Goal: Task Accomplishment & Management: Use online tool/utility

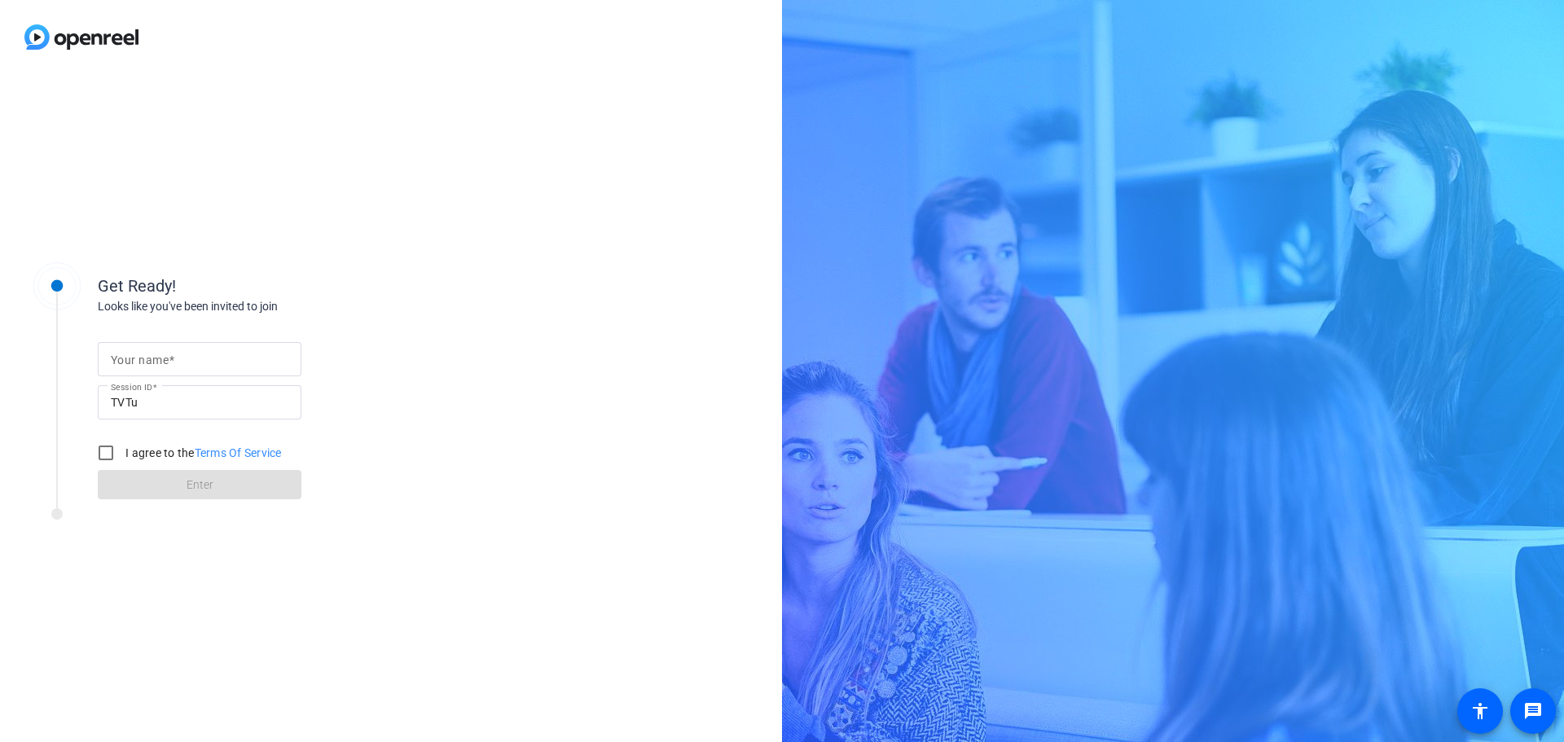
click at [185, 367] on input "Your name" at bounding box center [200, 360] width 178 height 20
click at [482, 293] on div "Get Ready! Looks like you've been invited to join Your name Session ID TVTu I a…" at bounding box center [391, 408] width 782 height 668
click at [106, 413] on div "Session ID TVTu" at bounding box center [200, 402] width 204 height 34
click at [198, 402] on input "TVTu" at bounding box center [200, 403] width 178 height 20
click at [198, 354] on input "Your name" at bounding box center [200, 360] width 178 height 20
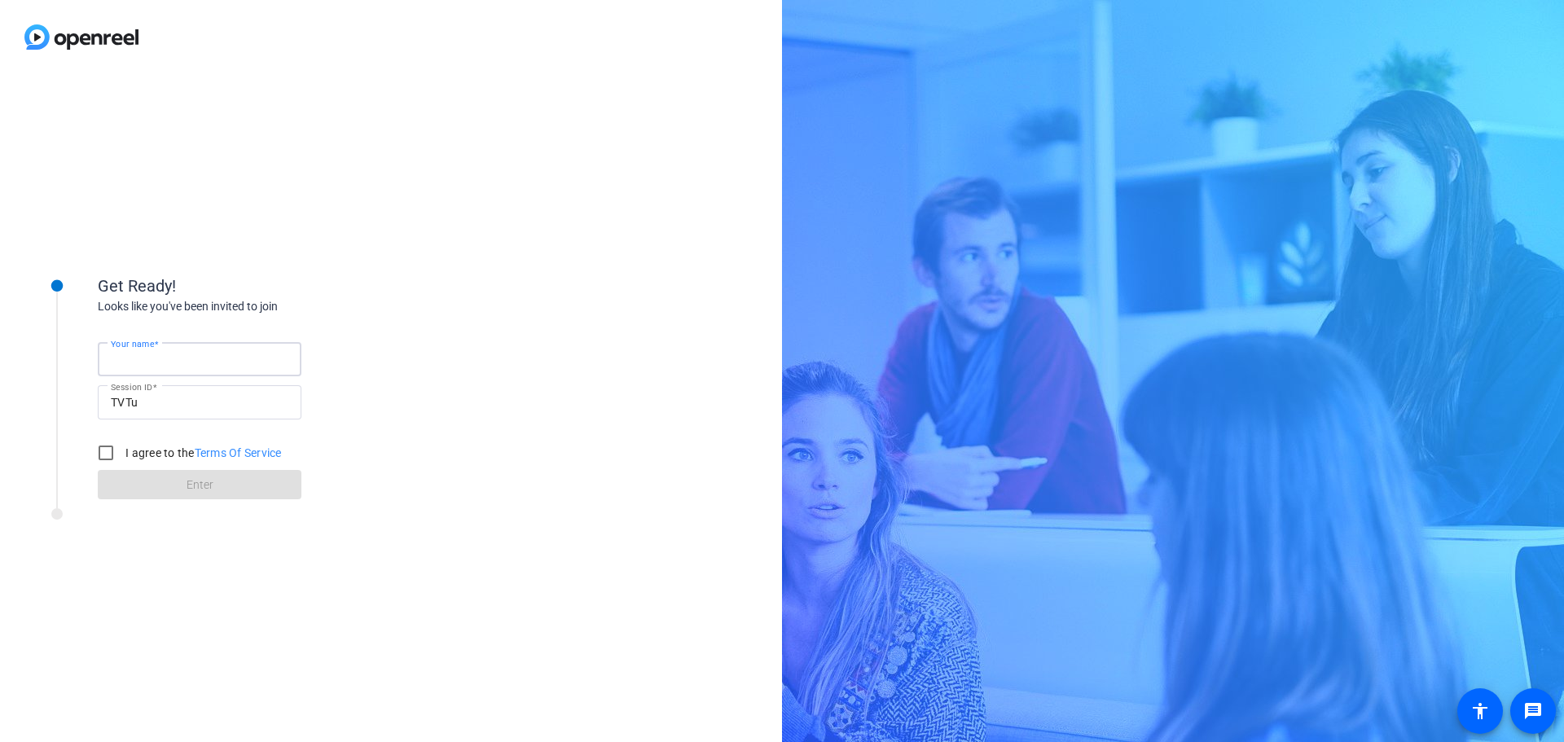
type input "[PERSON_NAME] Roots"
click at [505, 301] on div "Get Ready! Looks like you've been invited to join Your name [PERSON_NAME] Roots…" at bounding box center [391, 408] width 782 height 668
click at [103, 460] on input "I agree to the Terms Of Service" at bounding box center [106, 453] width 33 height 33
checkbox input "true"
click at [118, 495] on span at bounding box center [200, 484] width 204 height 39
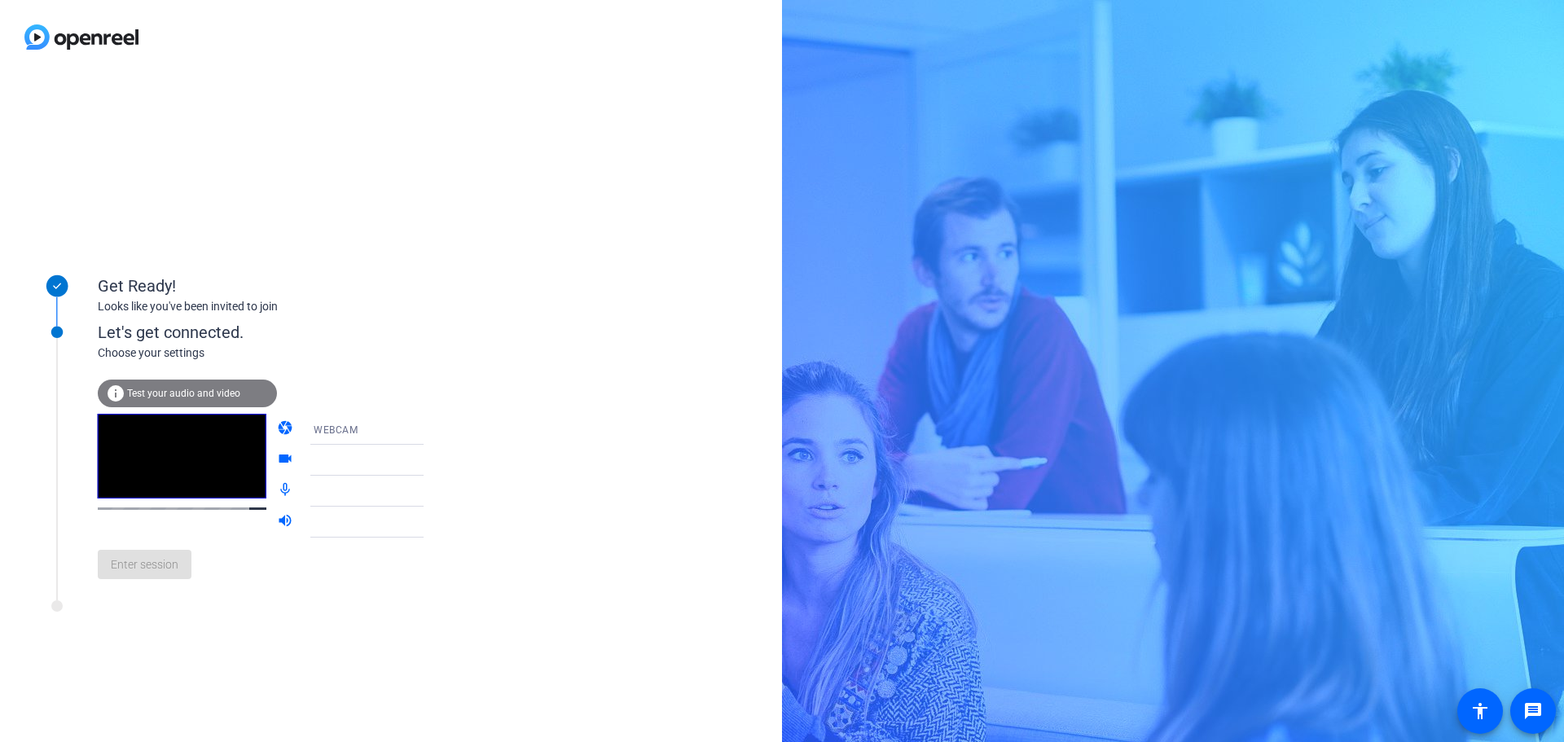
drag, startPoint x: 166, startPoint y: 389, endPoint x: 182, endPoint y: 386, distance: 15.8
click at [166, 389] on span "Test your audio and video" at bounding box center [183, 393] width 113 height 11
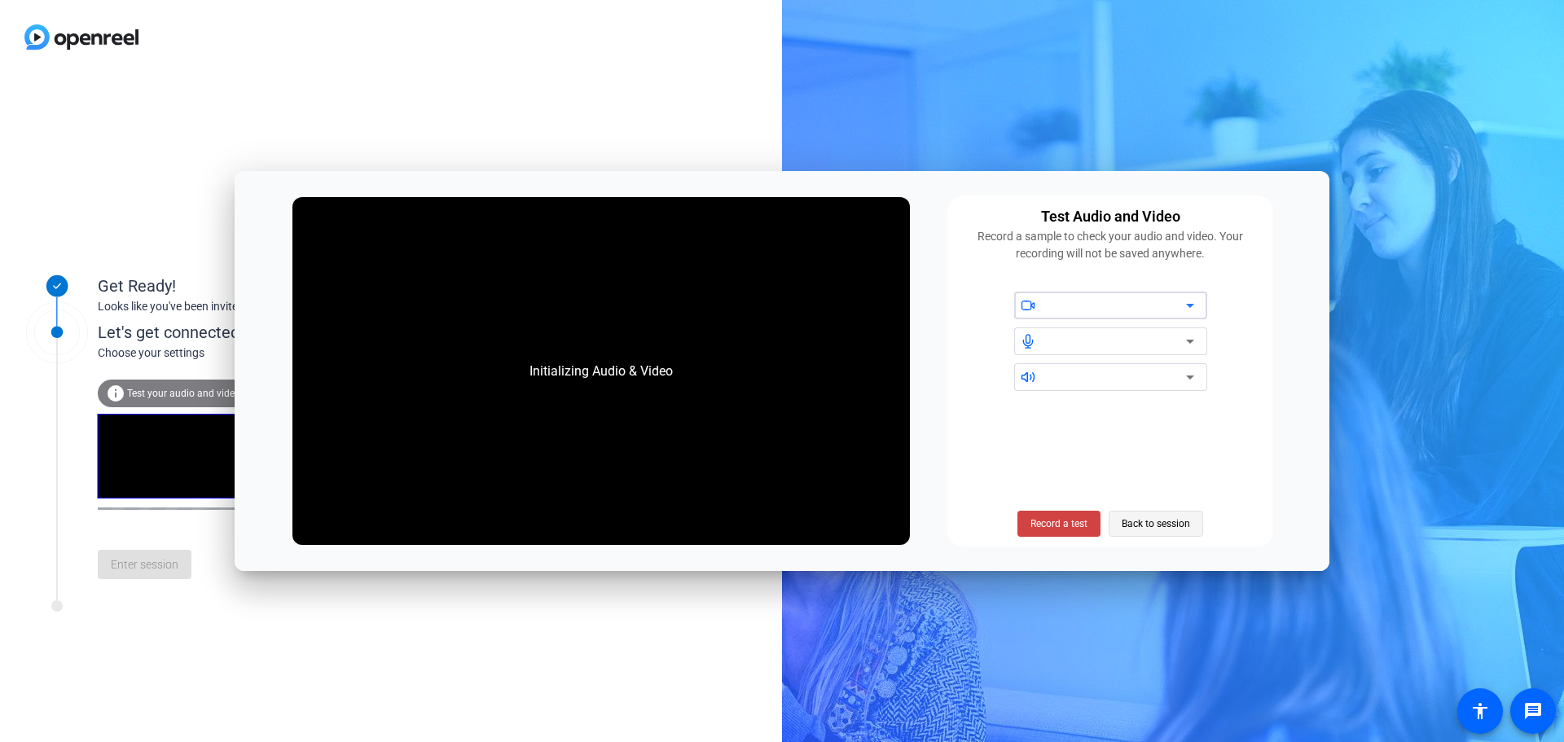
click at [1155, 533] on span "Back to session" at bounding box center [1156, 523] width 68 height 31
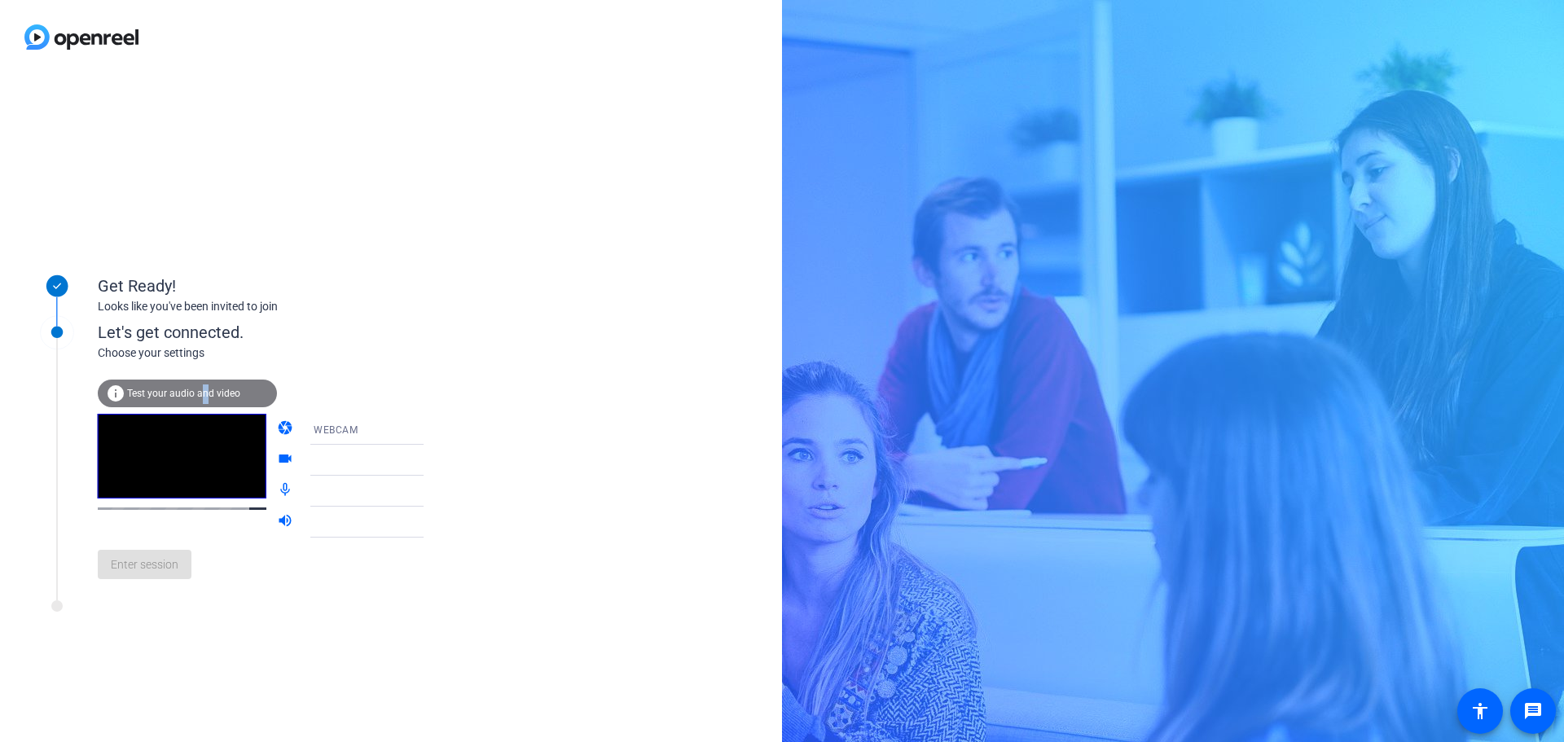
click at [204, 398] on span "Test your audio and video" at bounding box center [183, 393] width 113 height 11
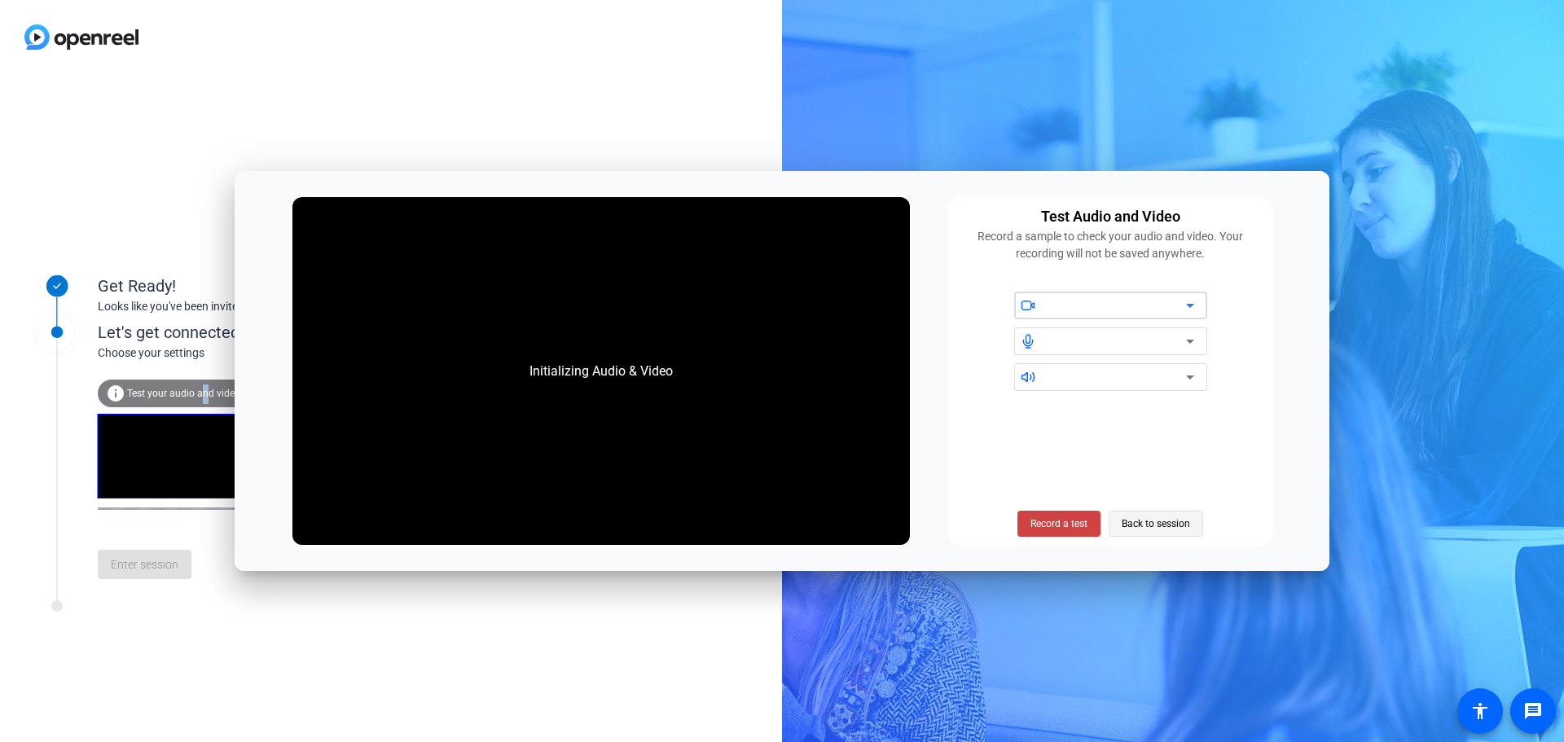
click at [1150, 520] on span "Back to session" at bounding box center [1156, 523] width 68 height 31
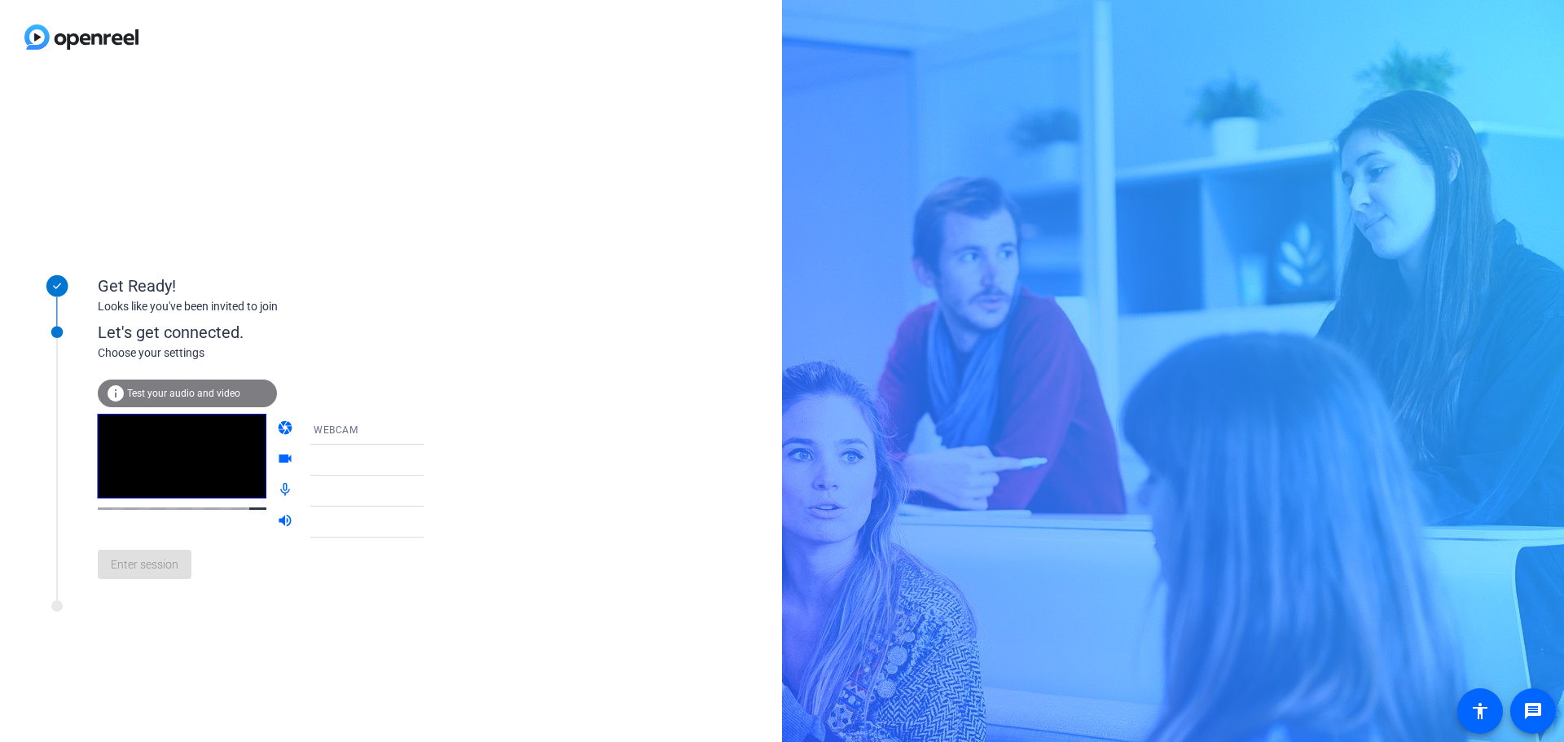
click at [164, 383] on div "info Test your audio and video" at bounding box center [187, 394] width 179 height 28
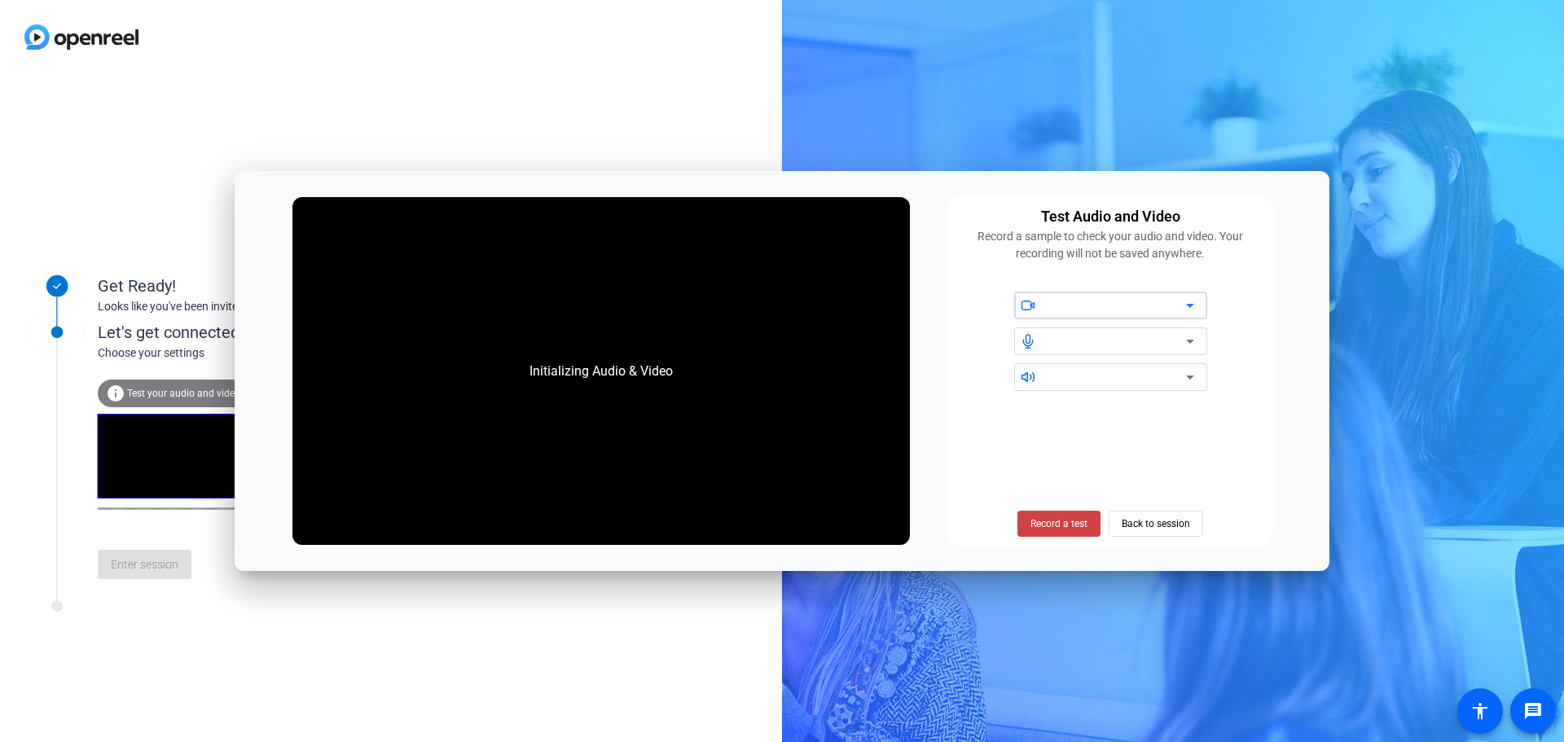
click at [1079, 297] on div at bounding box center [1117, 306] width 139 height 20
click at [1179, 311] on div at bounding box center [1117, 306] width 139 height 20
click at [1196, 306] on icon at bounding box center [1191, 306] width 20 height 20
click at [1179, 311] on div at bounding box center [1117, 306] width 139 height 20
click at [1195, 309] on icon at bounding box center [1191, 306] width 20 height 20
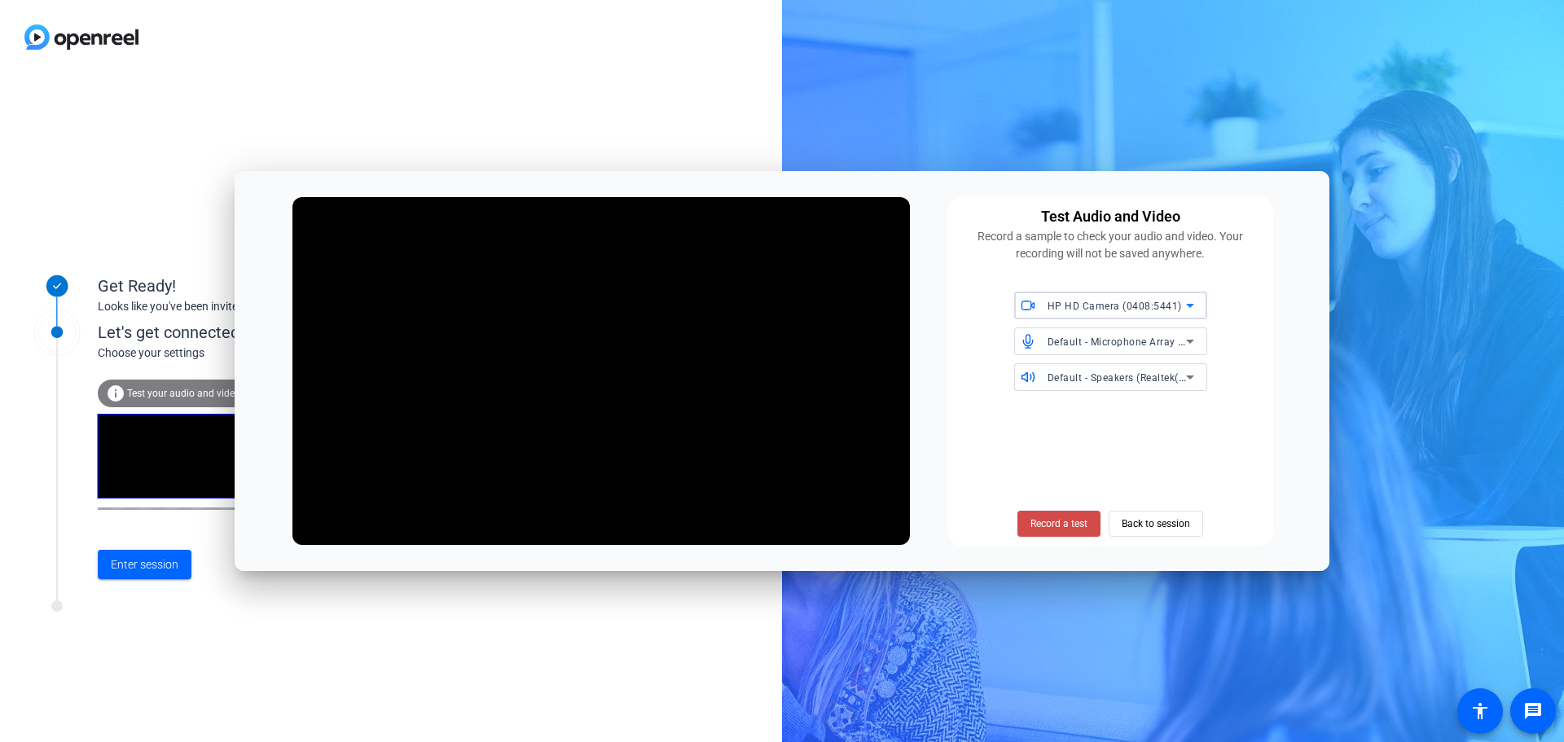
click at [1063, 532] on span at bounding box center [1059, 523] width 83 height 39
click at [1058, 522] on span "Stop Testing (2s)" at bounding box center [1060, 524] width 74 height 15
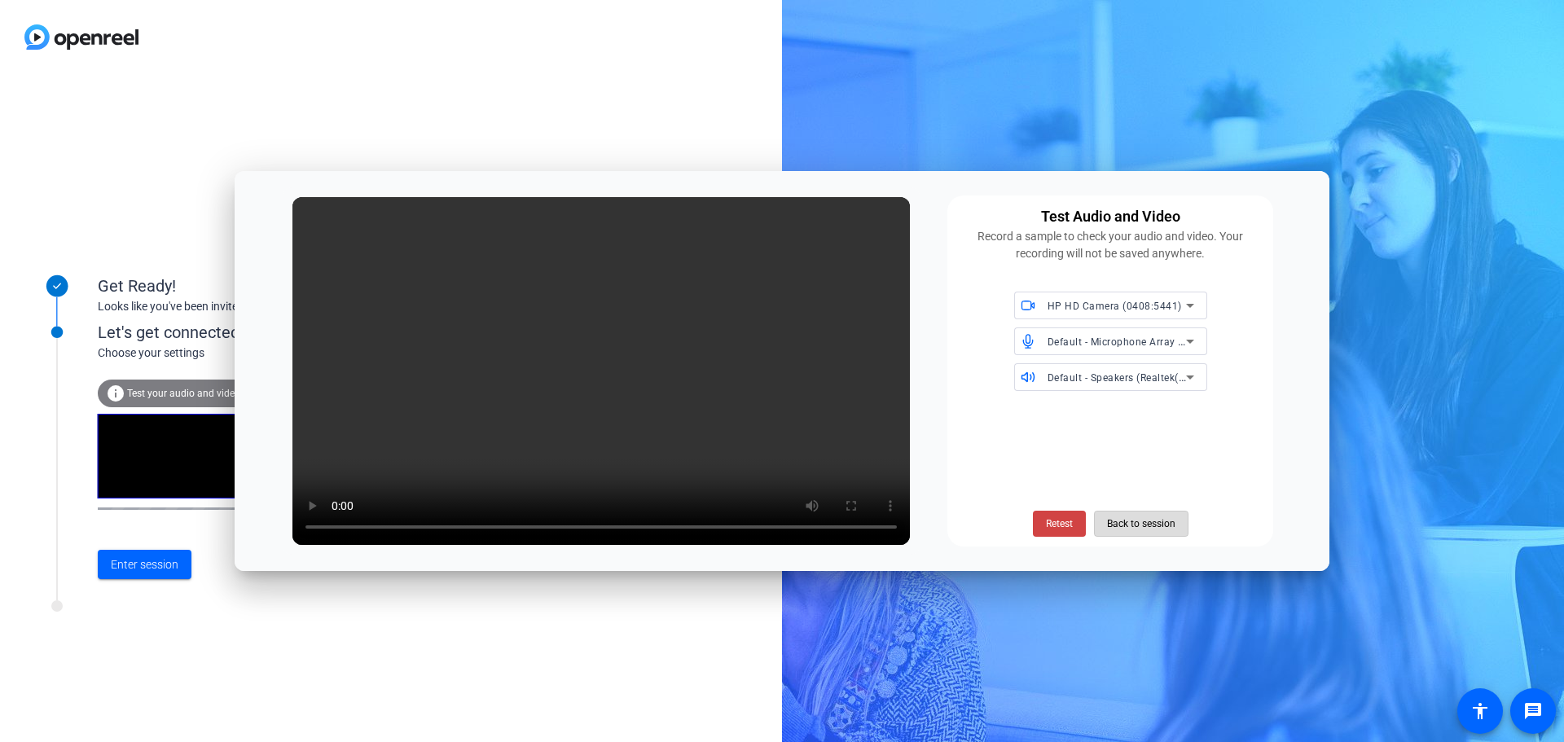
click at [1159, 518] on span "Back to session" at bounding box center [1141, 523] width 68 height 31
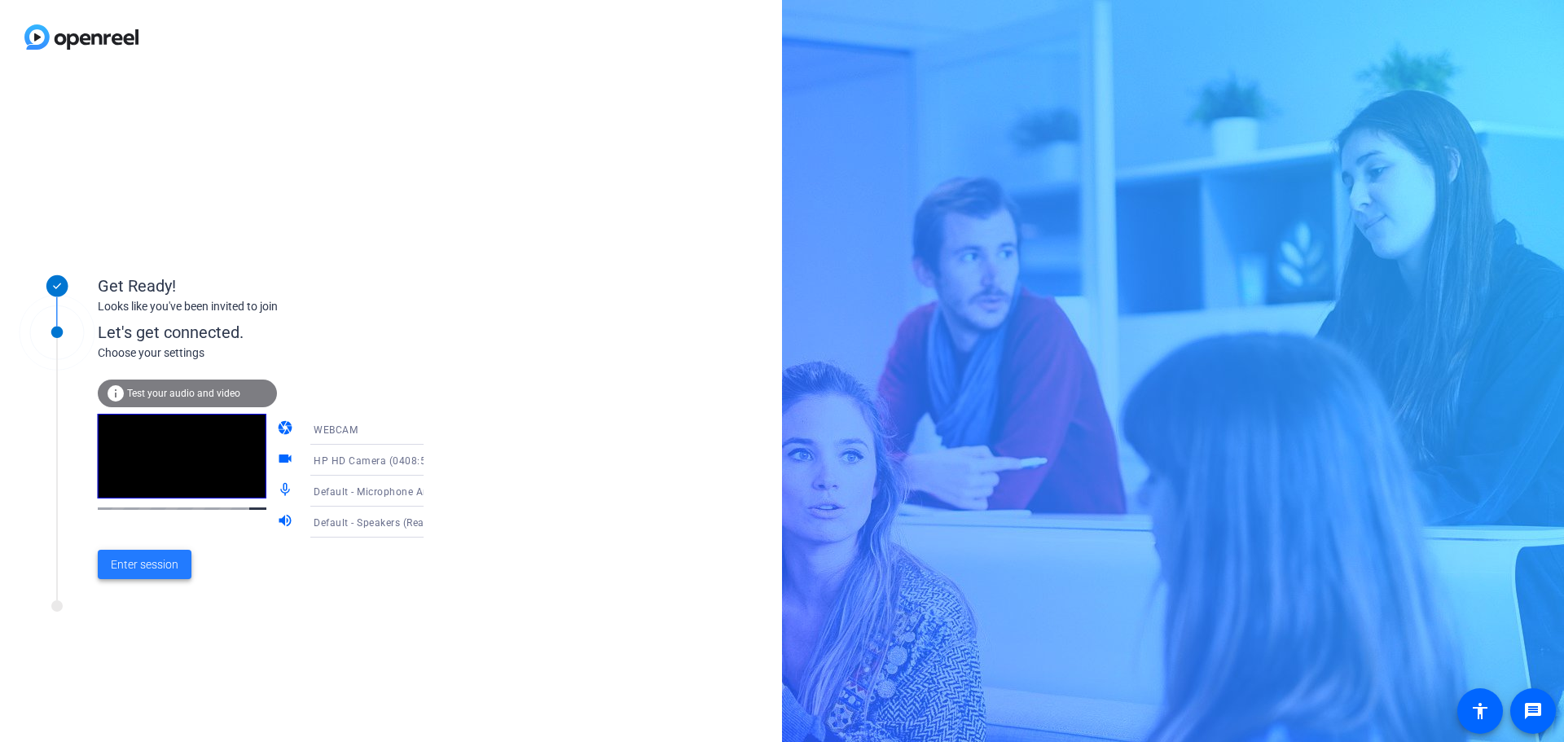
click at [142, 565] on span "Enter session" at bounding box center [145, 565] width 68 height 17
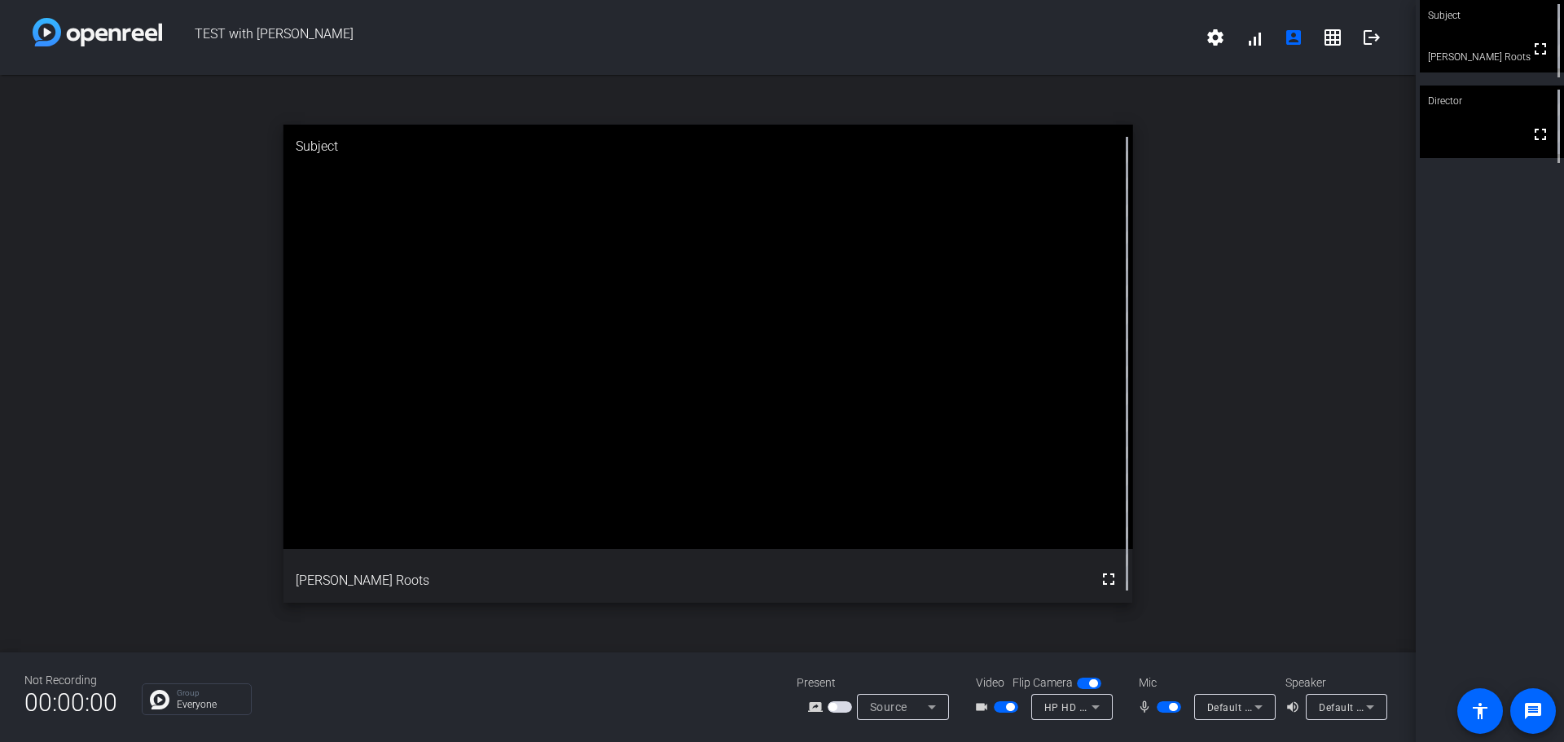
click at [145, 27] on img at bounding box center [98, 32] width 130 height 29
click at [1329, 34] on mat-icon "grid_on" at bounding box center [1333, 38] width 20 height 20
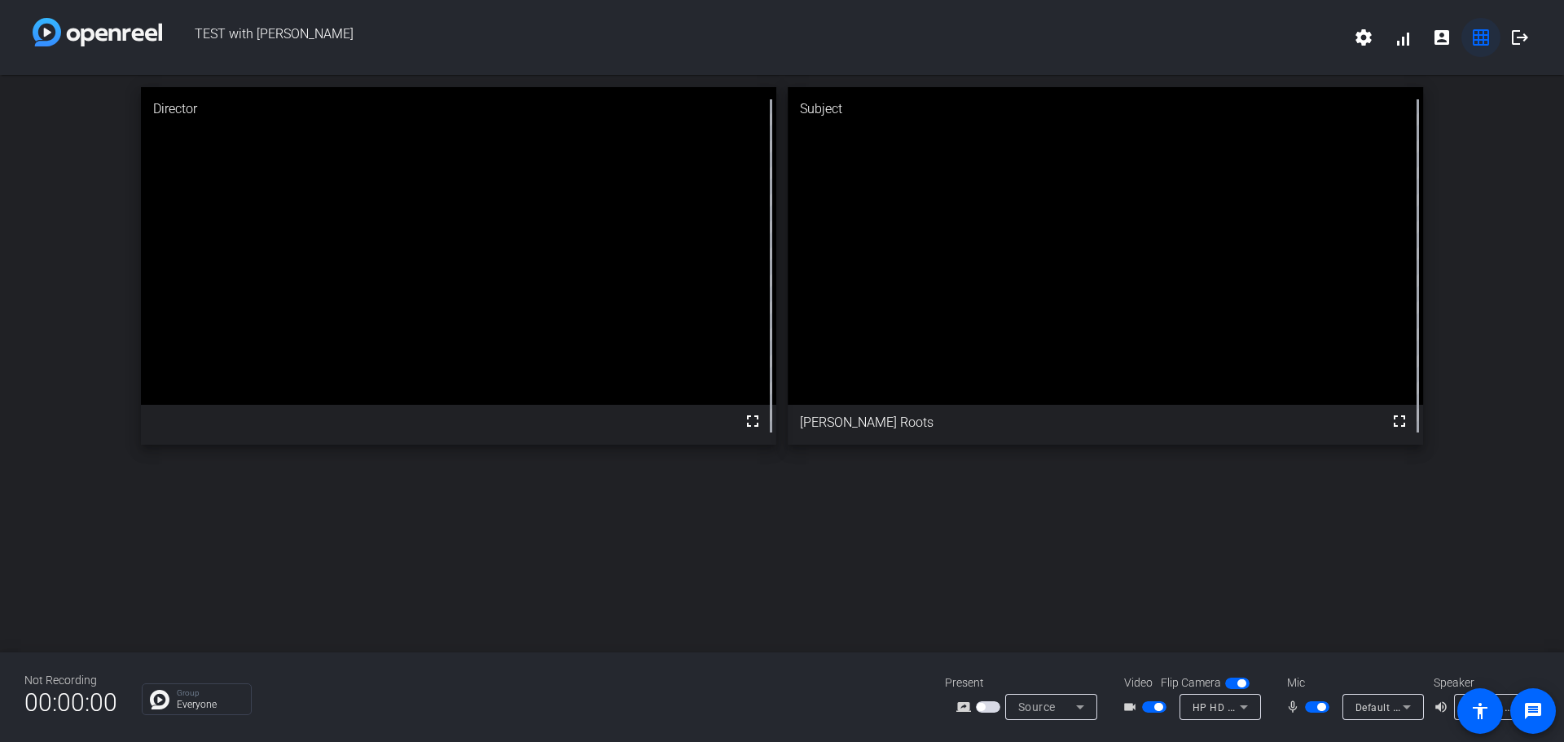
click at [1472, 33] on mat-icon "grid_on" at bounding box center [1482, 38] width 20 height 20
click at [1440, 33] on mat-icon "account_box" at bounding box center [1442, 38] width 20 height 20
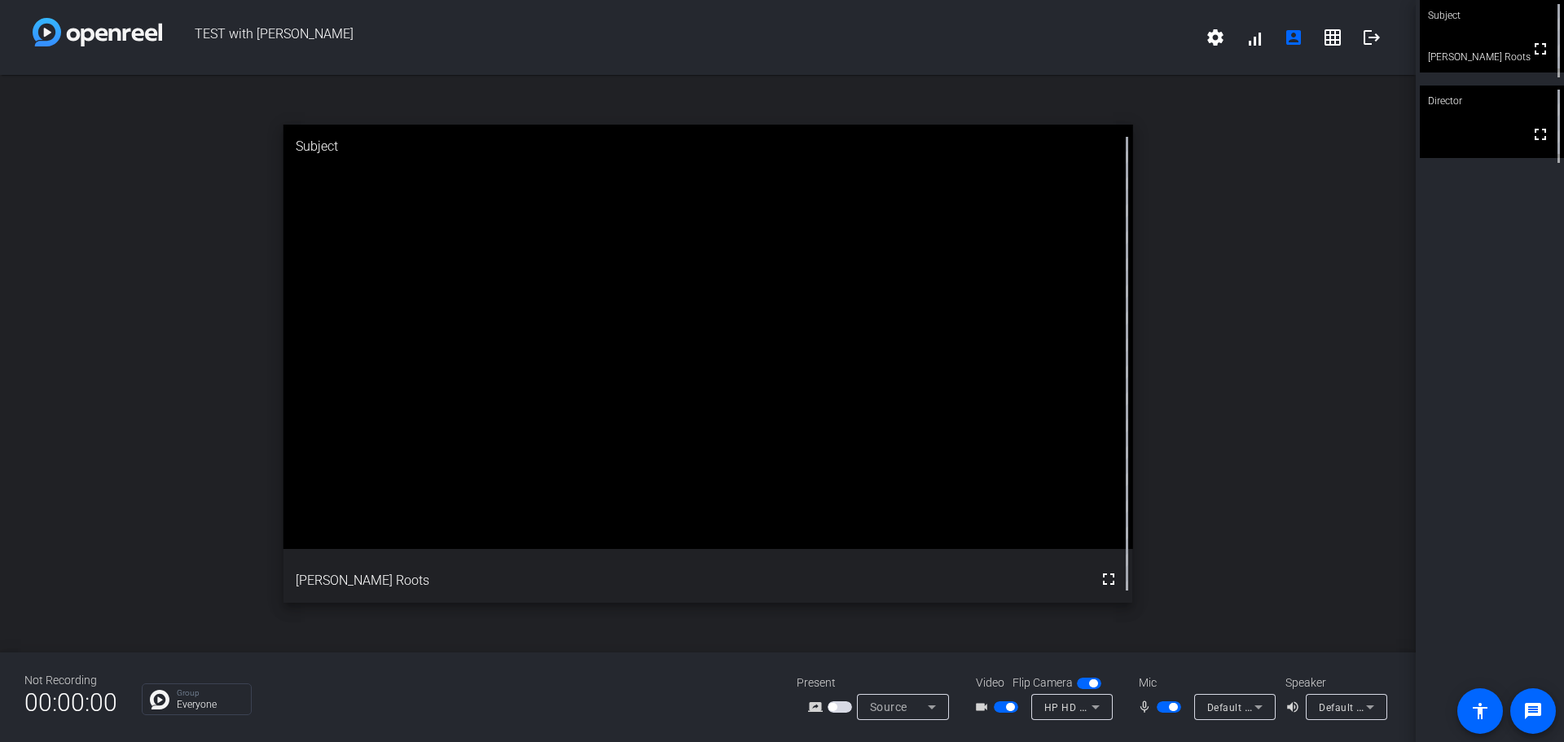
click at [1268, 530] on div "open_in_new Subject fullscreen [PERSON_NAME] Roots" at bounding box center [708, 364] width 1416 height 578
click at [1085, 681] on span "button" at bounding box center [1089, 683] width 24 height 11
click at [1085, 681] on span "button" at bounding box center [1082, 684] width 8 height 8
click at [915, 712] on div "Source" at bounding box center [899, 708] width 58 height 20
click at [1309, 521] on div at bounding box center [782, 371] width 1564 height 742
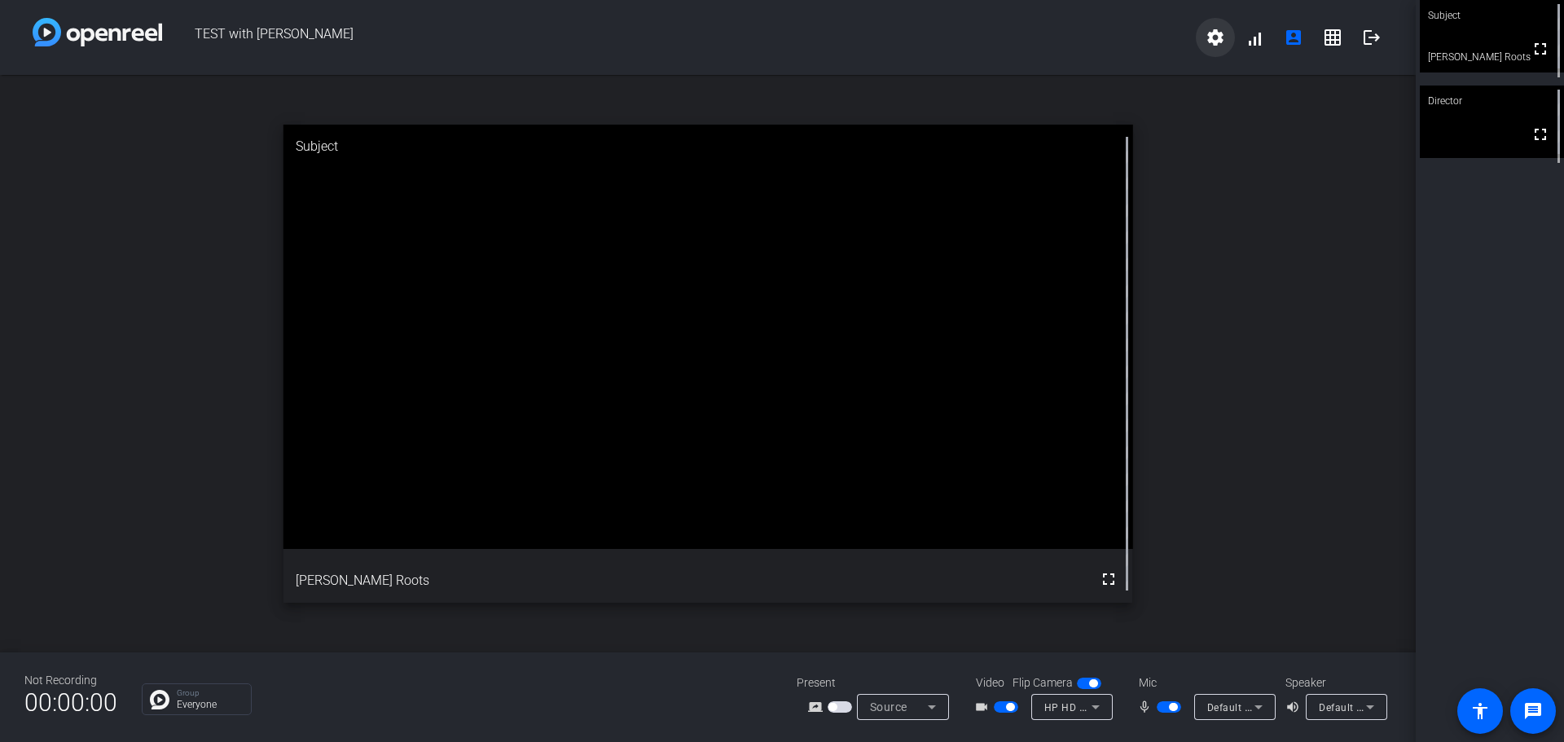
click at [1221, 38] on mat-icon "settings" at bounding box center [1216, 38] width 20 height 20
click at [240, 31] on div at bounding box center [782, 371] width 1564 height 742
click at [1479, 139] on video at bounding box center [1492, 122] width 144 height 73
click at [1488, 24] on div "Subject" at bounding box center [1492, 15] width 144 height 31
click at [1544, 716] on span at bounding box center [1533, 711] width 39 height 39
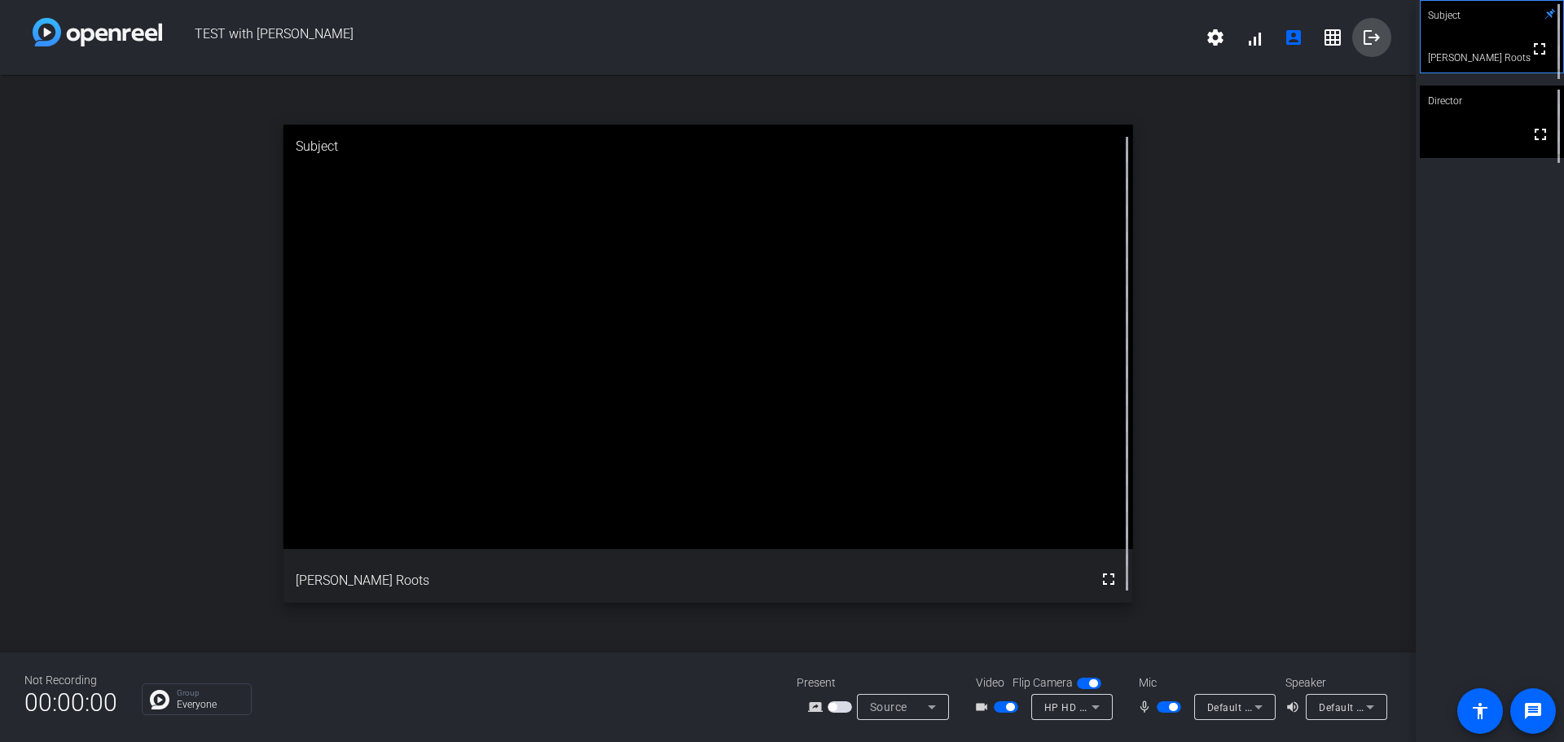
click at [1374, 35] on mat-icon "logout" at bounding box center [1372, 38] width 20 height 20
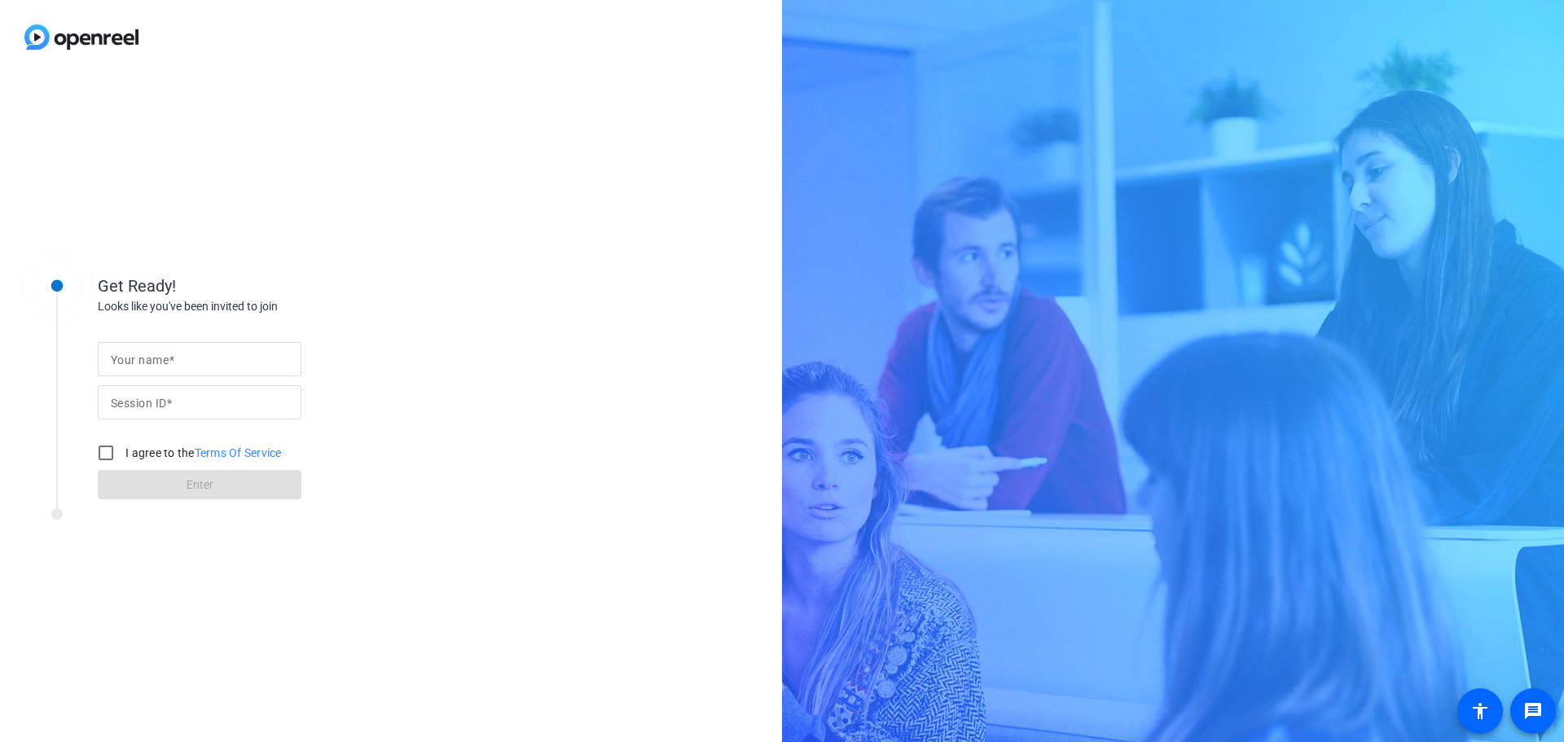
click at [220, 371] on div at bounding box center [200, 359] width 178 height 34
click at [165, 350] on input "Your name" at bounding box center [200, 360] width 178 height 20
type input "[PERSON_NAME] Roots"
click at [86, 459] on div at bounding box center [56, 372] width 81 height 255
click at [107, 458] on input "I agree to the Terms Of Service" at bounding box center [106, 453] width 33 height 33
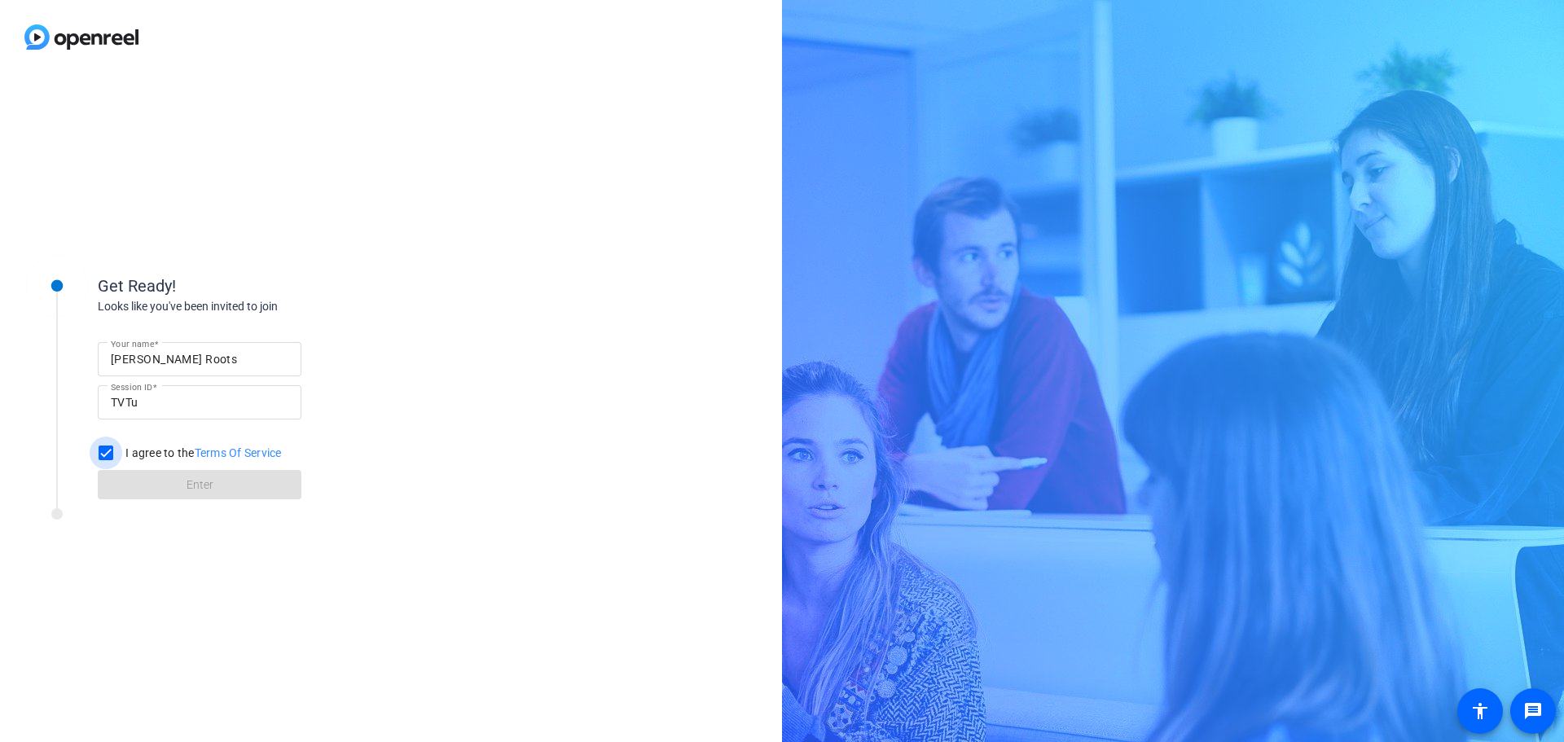
checkbox input "true"
click at [159, 488] on span at bounding box center [200, 484] width 204 height 39
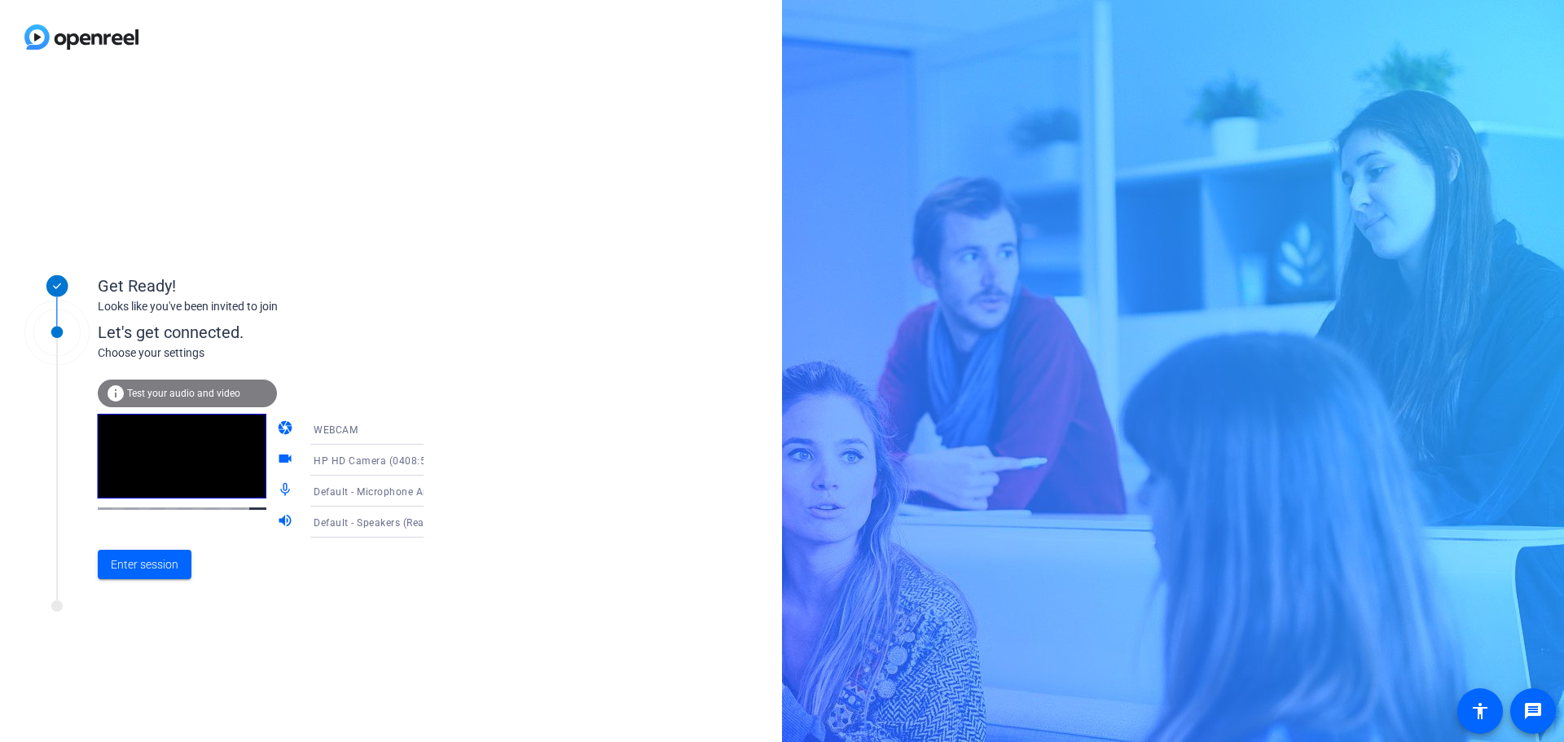
click at [182, 388] on span "Test your audio and video" at bounding box center [183, 393] width 113 height 11
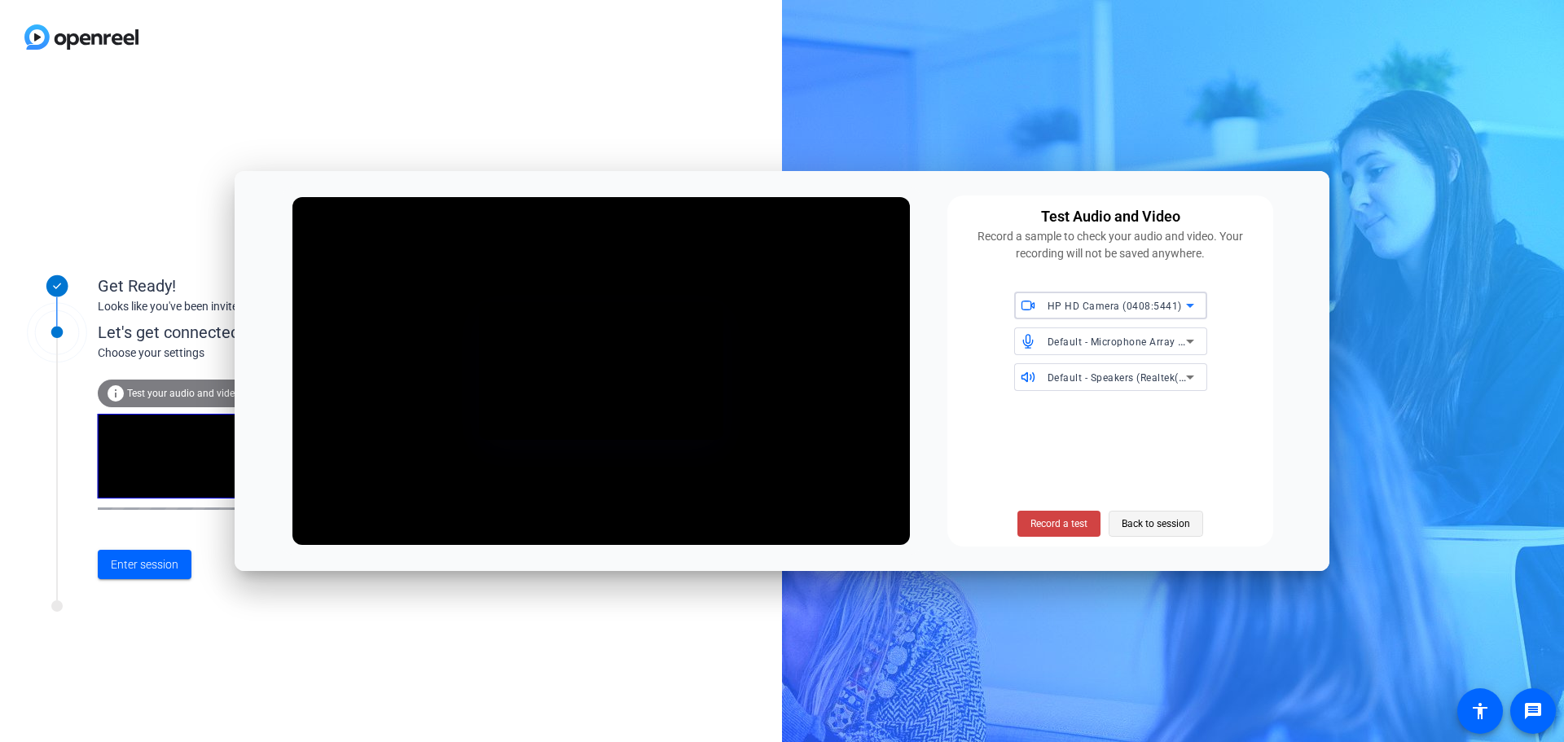
click at [1144, 530] on span "Back to session" at bounding box center [1156, 523] width 68 height 31
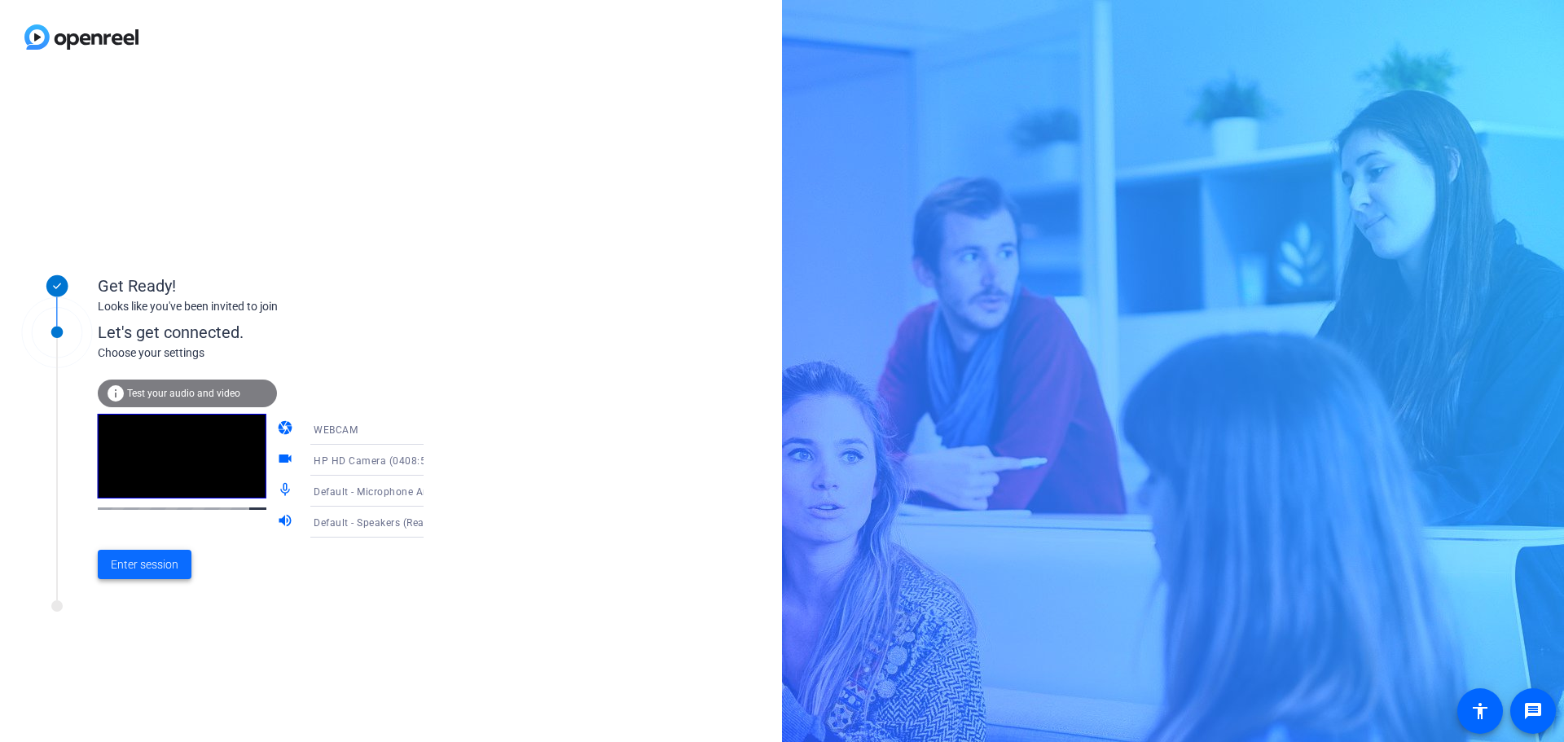
click at [149, 563] on span "Enter session" at bounding box center [145, 565] width 68 height 17
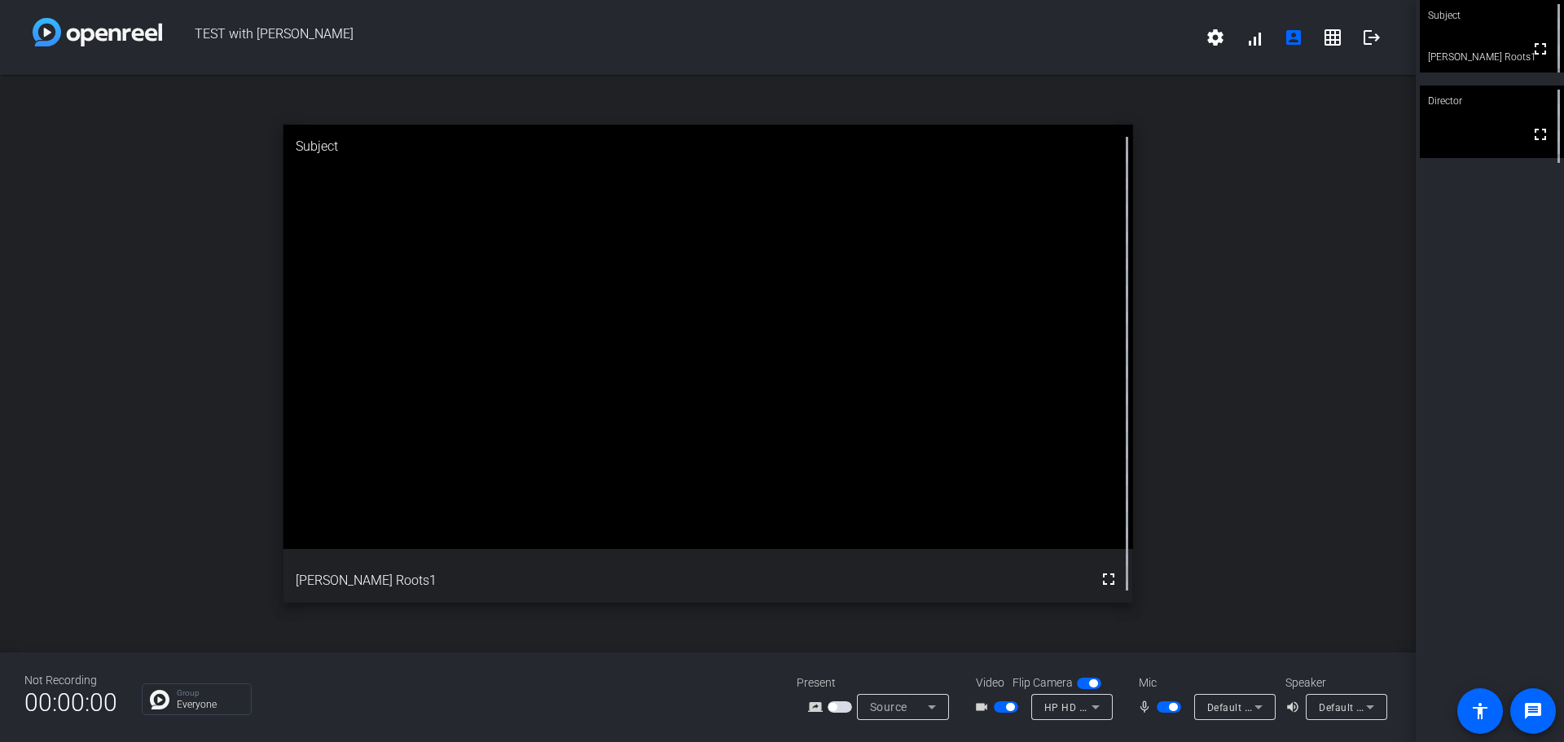
click at [273, 372] on div "open_in_new Subject fullscreen Alise Roots1" at bounding box center [708, 364] width 1416 height 578
click at [654, 499] on video at bounding box center [709, 337] width 850 height 425
click at [1109, 579] on mat-icon "fullscreen" at bounding box center [1109, 580] width 20 height 20
click at [1539, 711] on mat-icon "message" at bounding box center [1534, 712] width 20 height 20
click at [1226, 33] on span at bounding box center [1215, 37] width 39 height 39
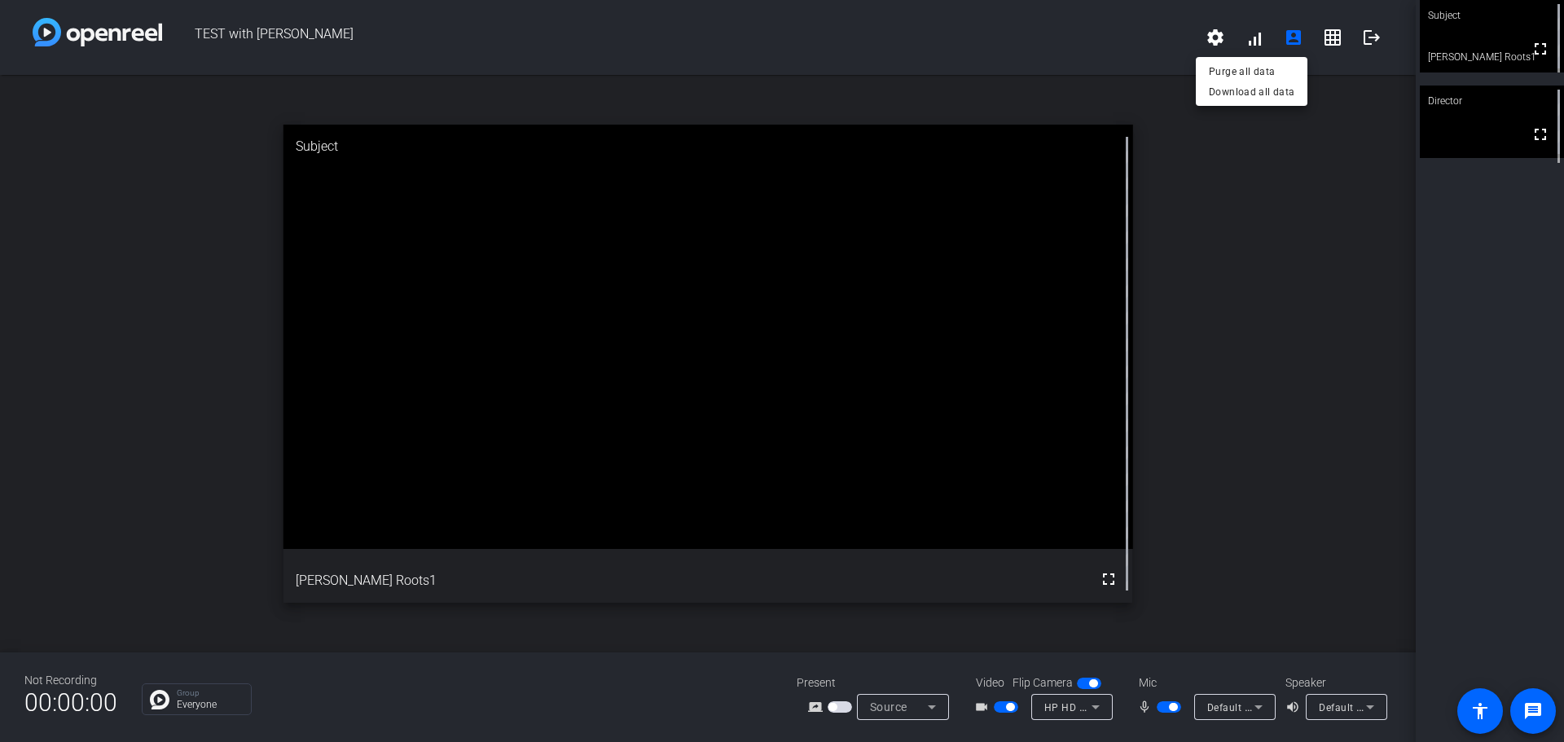
click at [1066, 47] on div at bounding box center [782, 371] width 1564 height 742
click at [1252, 44] on span at bounding box center [1254, 37] width 39 height 39
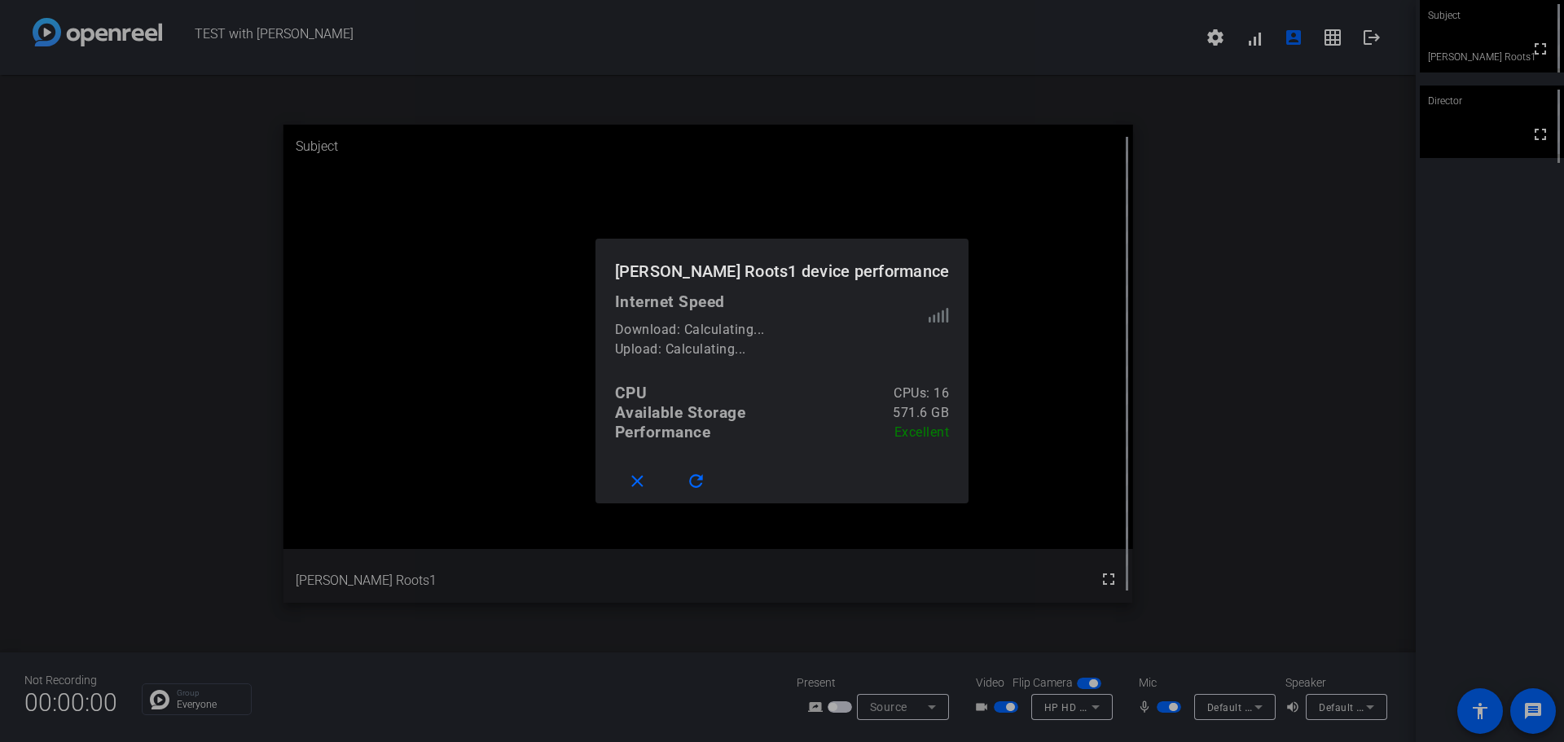
click at [1019, 94] on div at bounding box center [782, 371] width 1564 height 742
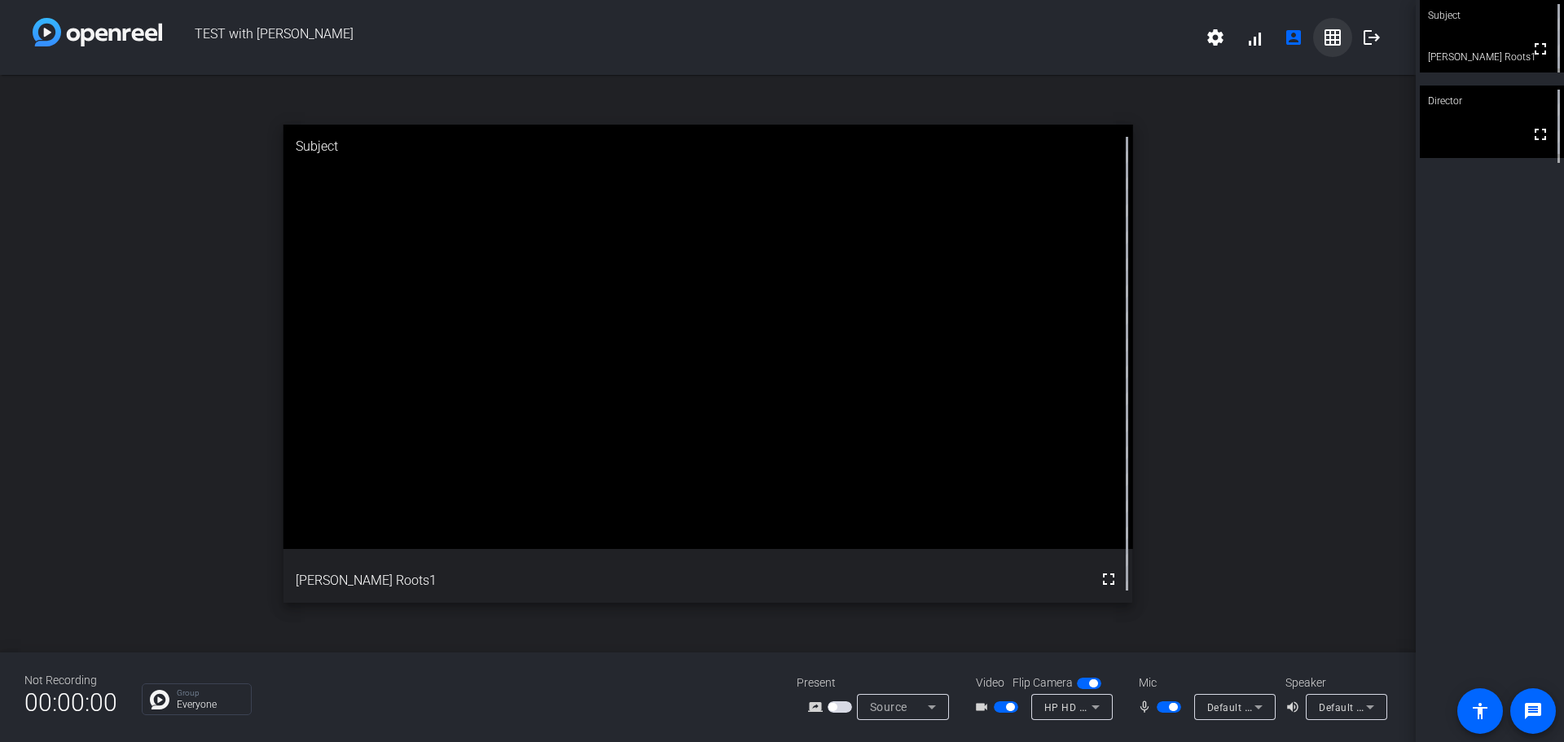
click at [1336, 40] on mat-icon "grid_on" at bounding box center [1333, 38] width 20 height 20
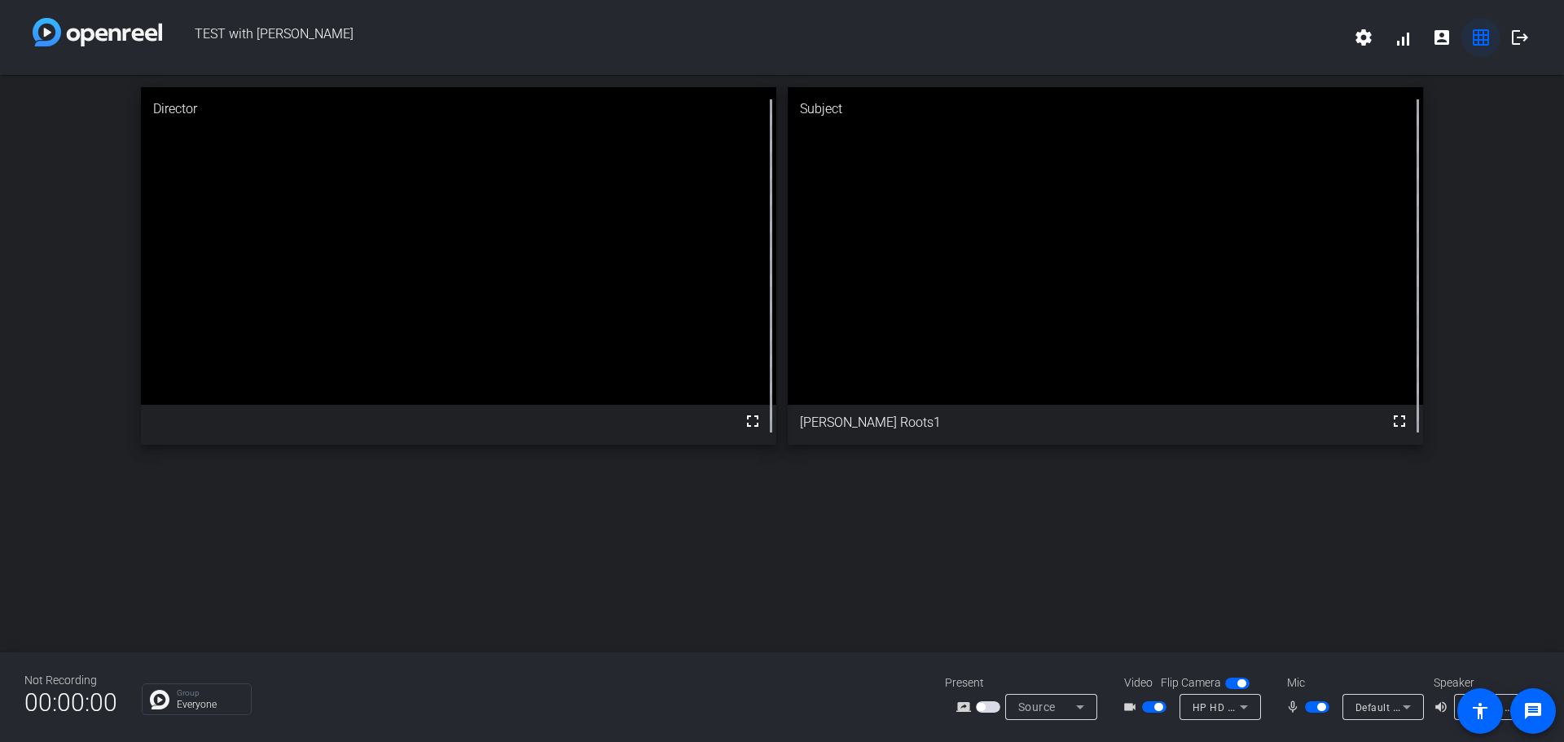
click at [1486, 41] on mat-icon "grid_on" at bounding box center [1482, 38] width 20 height 20
click at [1482, 39] on mat-icon "grid_on" at bounding box center [1482, 38] width 20 height 20
click at [1434, 38] on mat-icon "account_box" at bounding box center [1442, 38] width 20 height 20
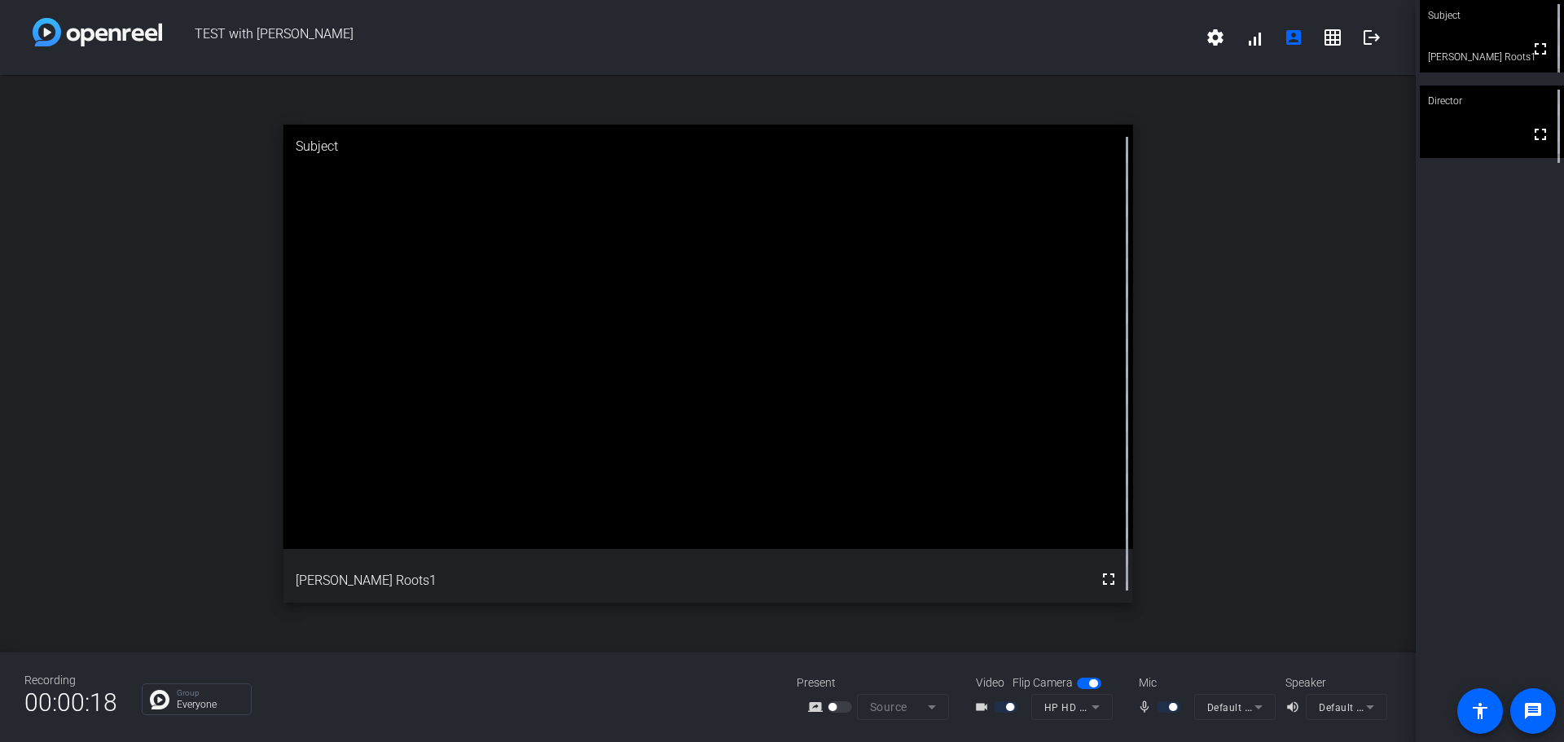
click at [841, 708] on div at bounding box center [842, 707] width 28 height 11
click at [816, 680] on div "Present" at bounding box center [878, 683] width 163 height 17
click at [808, 711] on mat-icon "screen_share_outline" at bounding box center [818, 708] width 20 height 20
click at [812, 706] on mat-icon "screen_share_outline" at bounding box center [818, 708] width 20 height 20
click at [809, 683] on div "Present" at bounding box center [878, 683] width 163 height 17
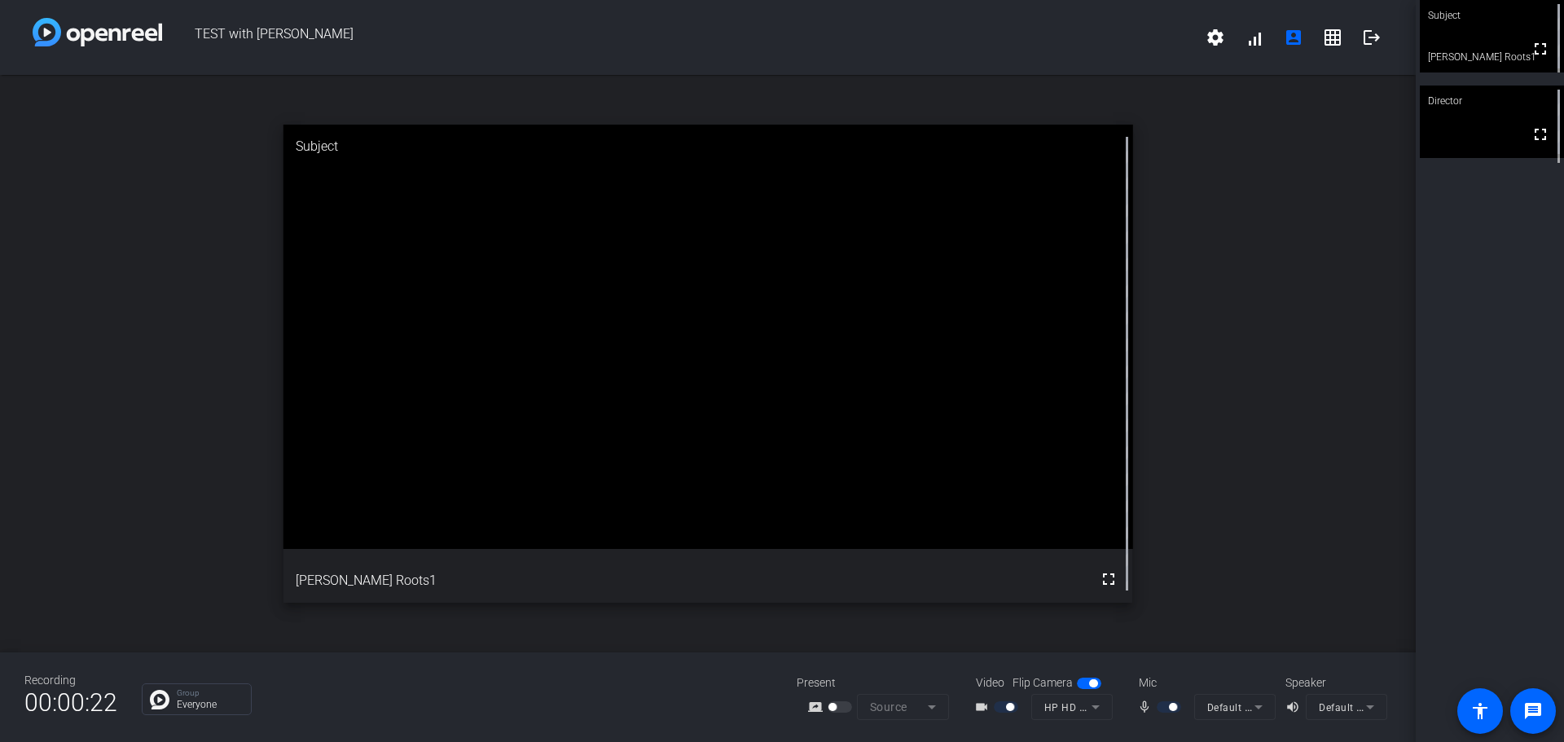
click at [841, 709] on div at bounding box center [842, 707] width 28 height 11
click at [842, 709] on div at bounding box center [842, 707] width 28 height 11
click at [843, 709] on div at bounding box center [842, 707] width 28 height 11
click at [843, 708] on div at bounding box center [842, 707] width 28 height 11
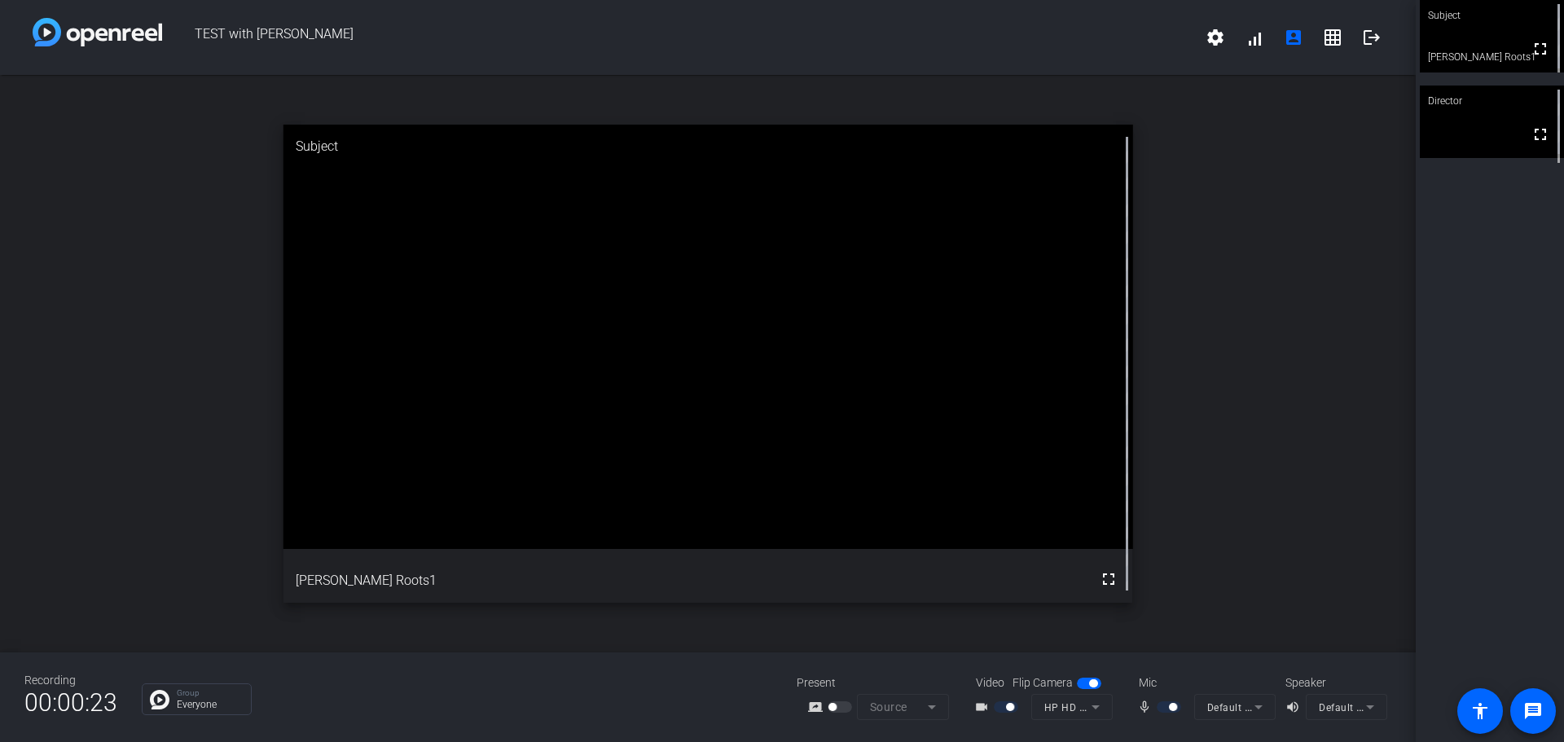
click at [843, 707] on div at bounding box center [842, 707] width 28 height 11
click at [843, 708] on div at bounding box center [842, 707] width 28 height 11
click at [1256, 43] on span at bounding box center [1254, 37] width 39 height 39
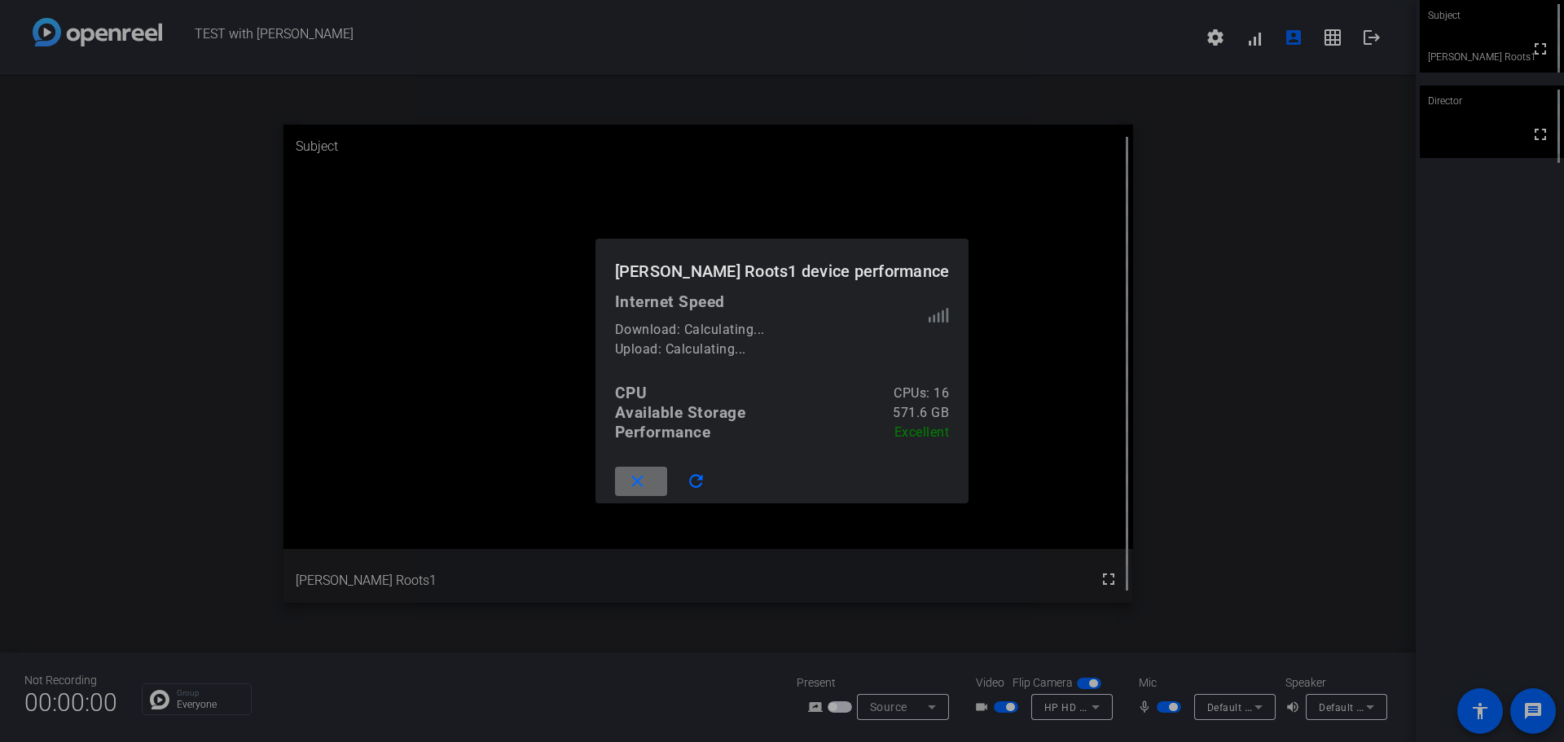
click at [648, 484] on mat-icon "close" at bounding box center [637, 482] width 20 height 20
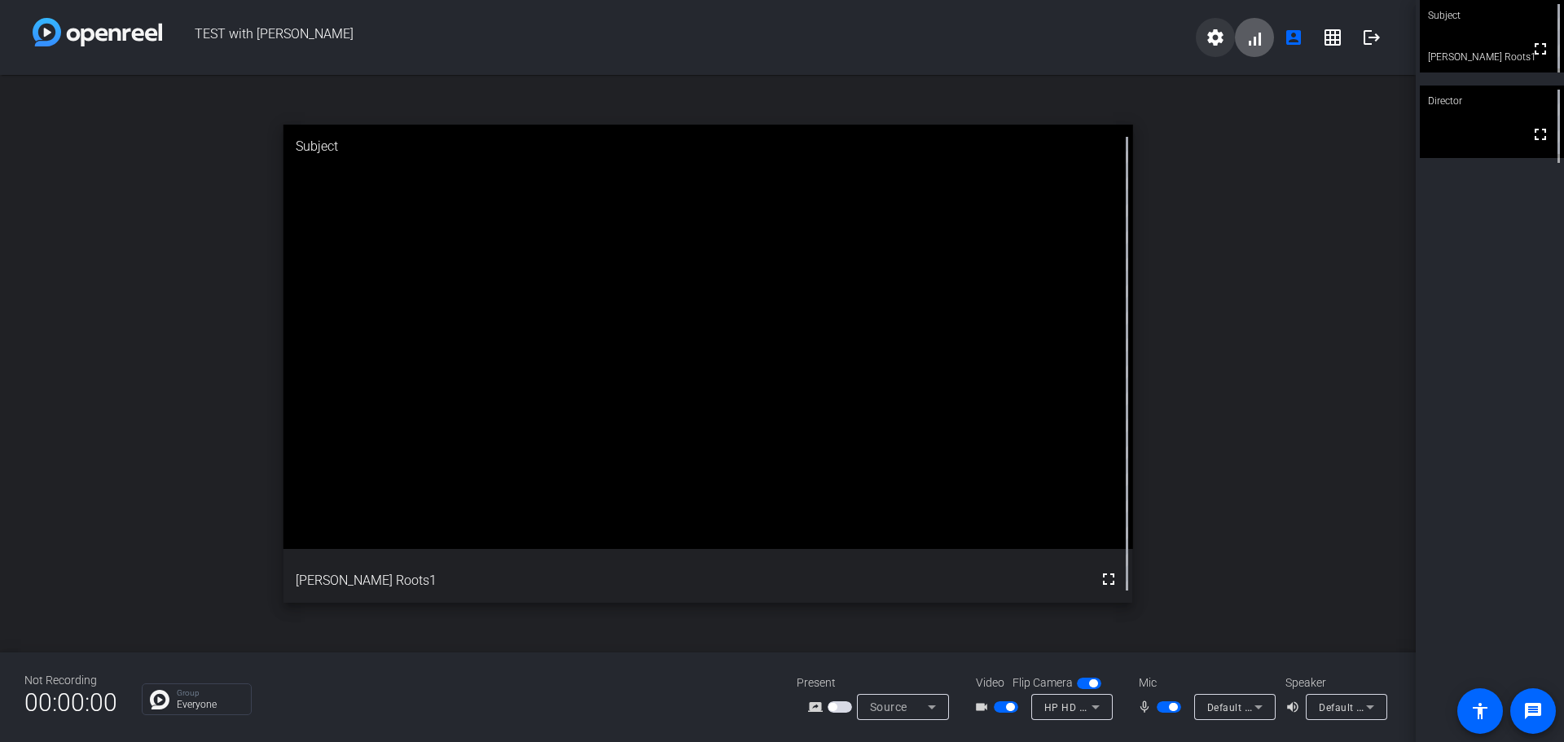
click at [1225, 20] on span at bounding box center [1215, 37] width 39 height 39
click at [1214, 39] on div at bounding box center [782, 371] width 1564 height 742
click at [1010, 706] on span "button" at bounding box center [1010, 707] width 8 height 8
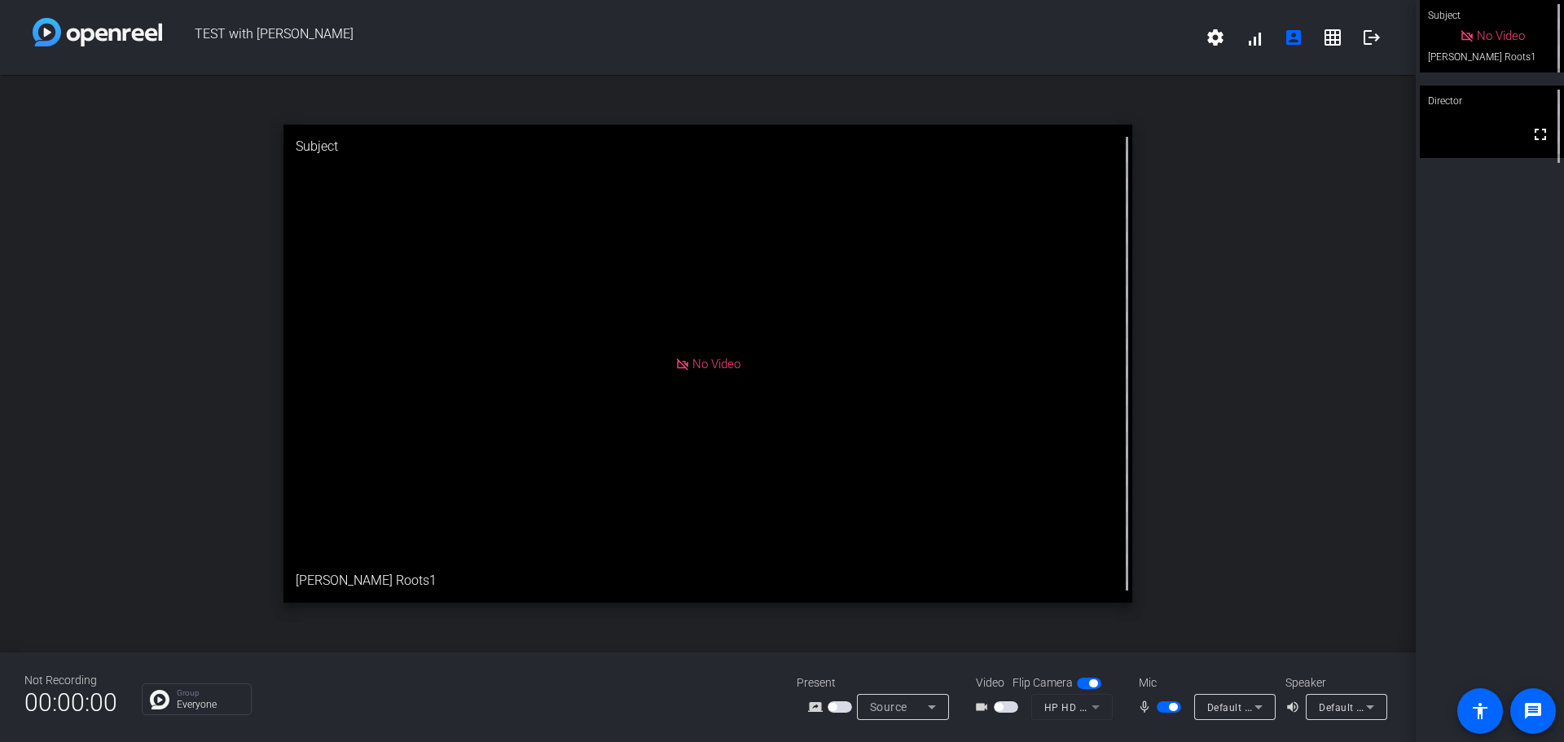
click at [1014, 706] on span "button" at bounding box center [1006, 707] width 24 height 11
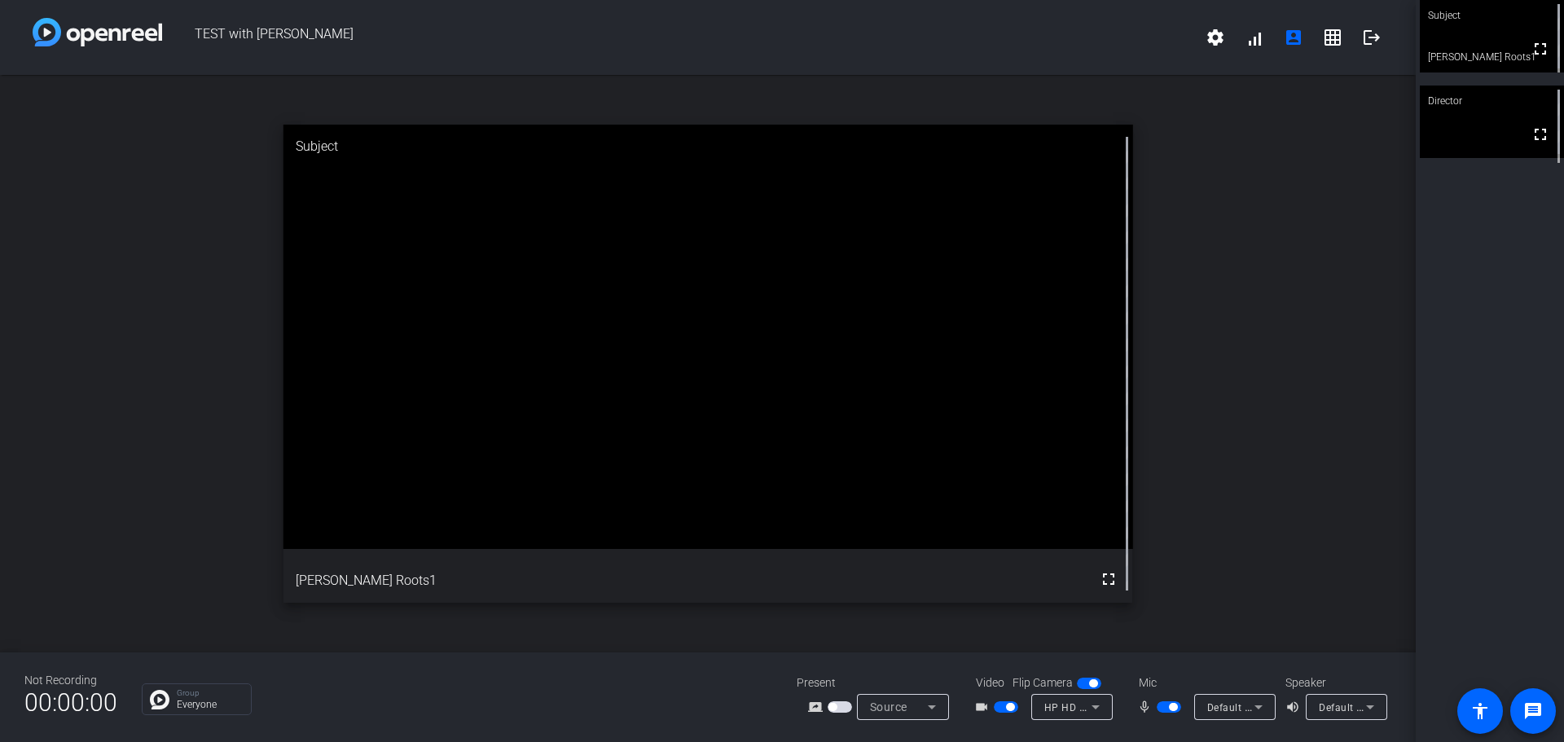
click at [1172, 710] on span "button" at bounding box center [1173, 707] width 8 height 8
click at [1174, 710] on span "button" at bounding box center [1169, 707] width 24 height 11
click at [1309, 367] on div "open_in_new Subject fullscreen Alise Roots1" at bounding box center [708, 364] width 1416 height 578
